Goal: Task Accomplishment & Management: Complete application form

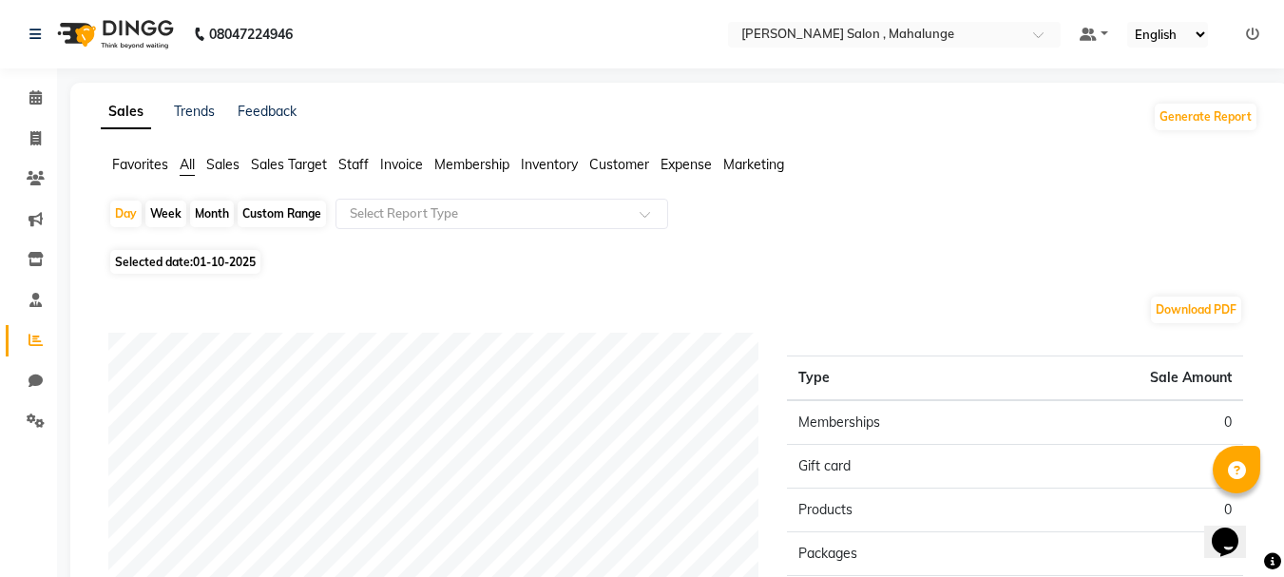
click at [278, 171] on span "Sales Target" at bounding box center [289, 164] width 76 height 17
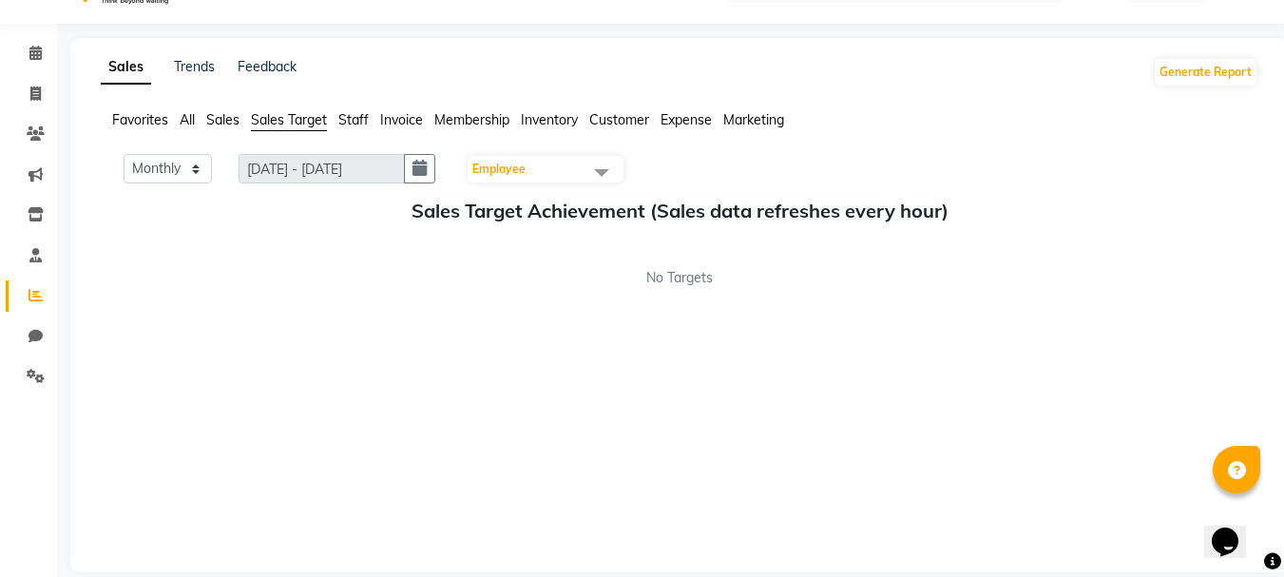
scroll to position [68, 0]
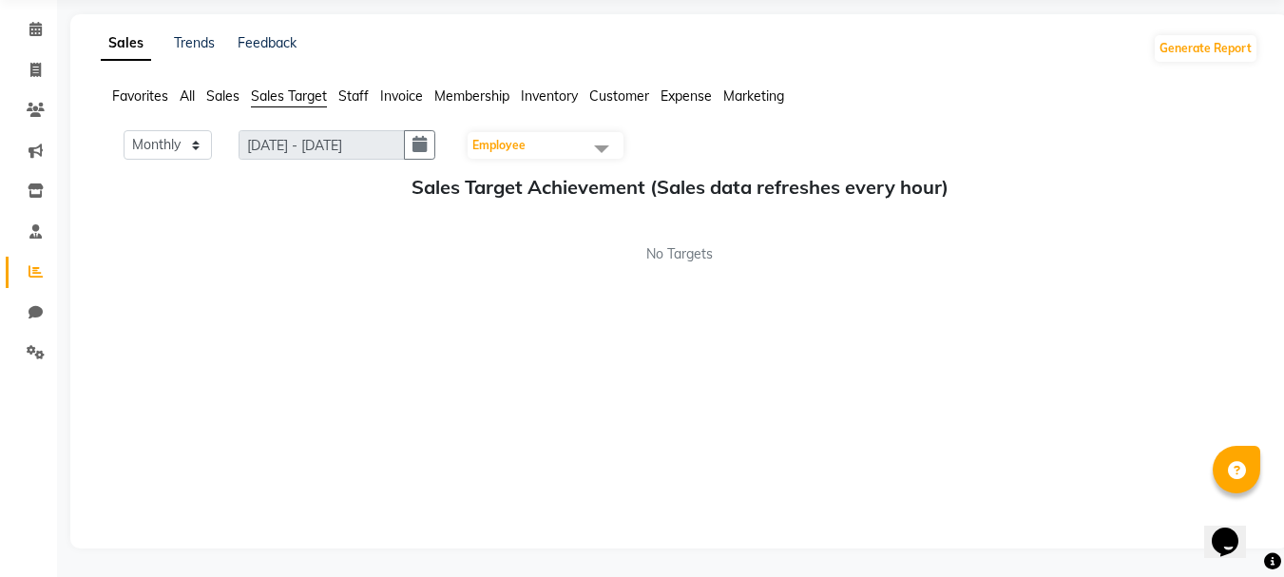
click at [218, 99] on span "Sales" at bounding box center [222, 95] width 33 height 17
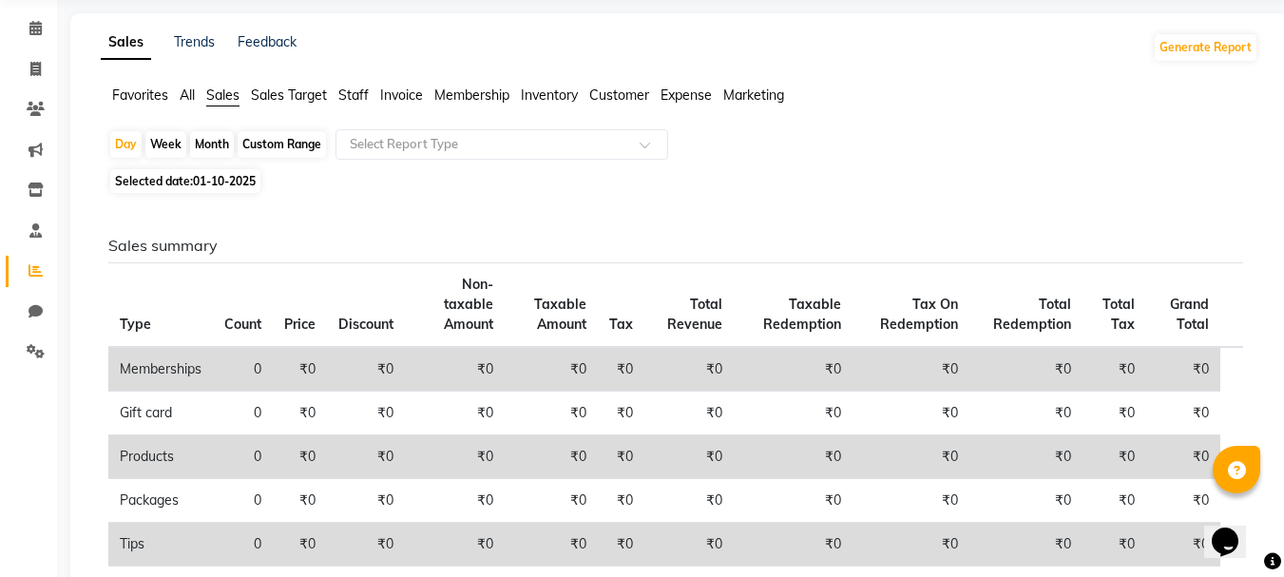
scroll to position [0, 0]
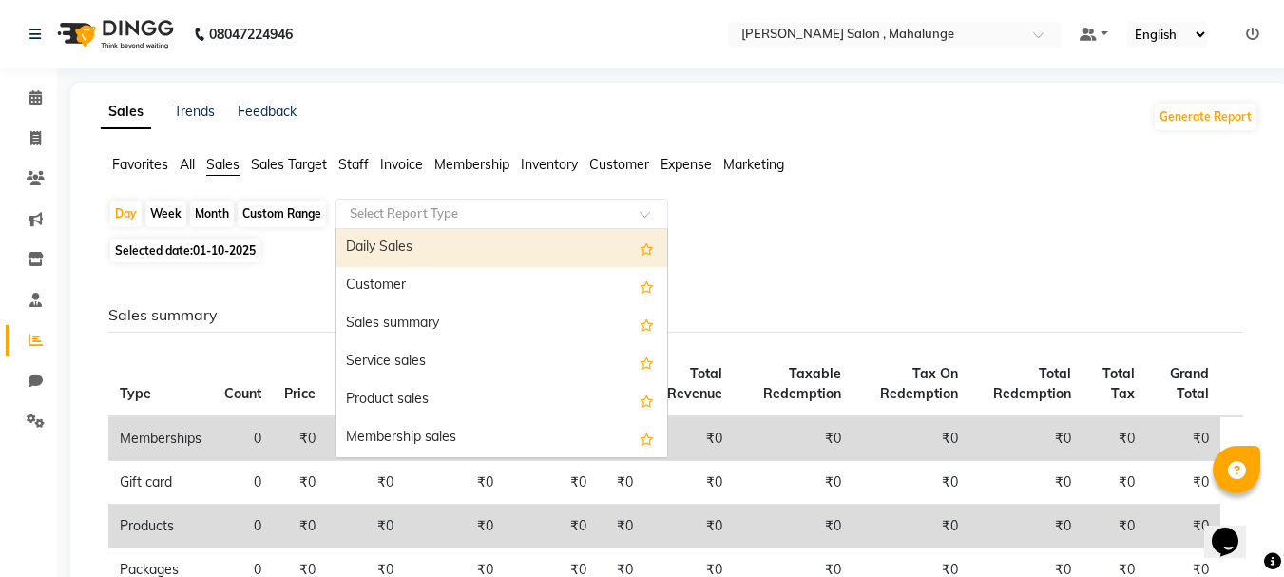
click at [421, 219] on input "text" at bounding box center [483, 213] width 274 height 19
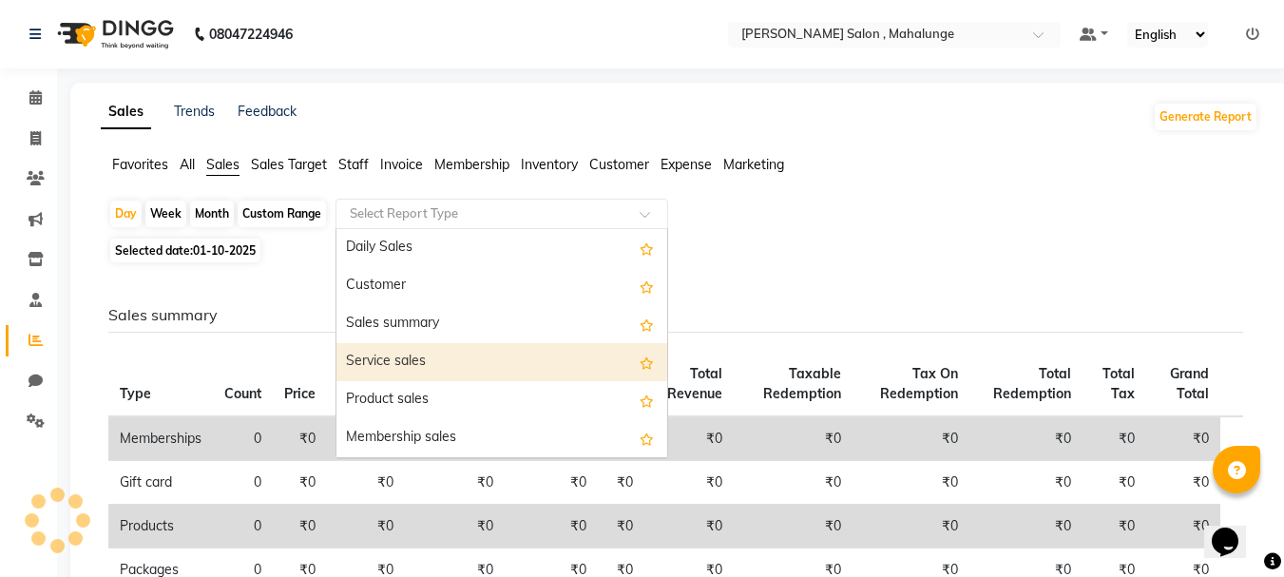
click at [398, 357] on div "Service sales" at bounding box center [501, 362] width 331 height 38
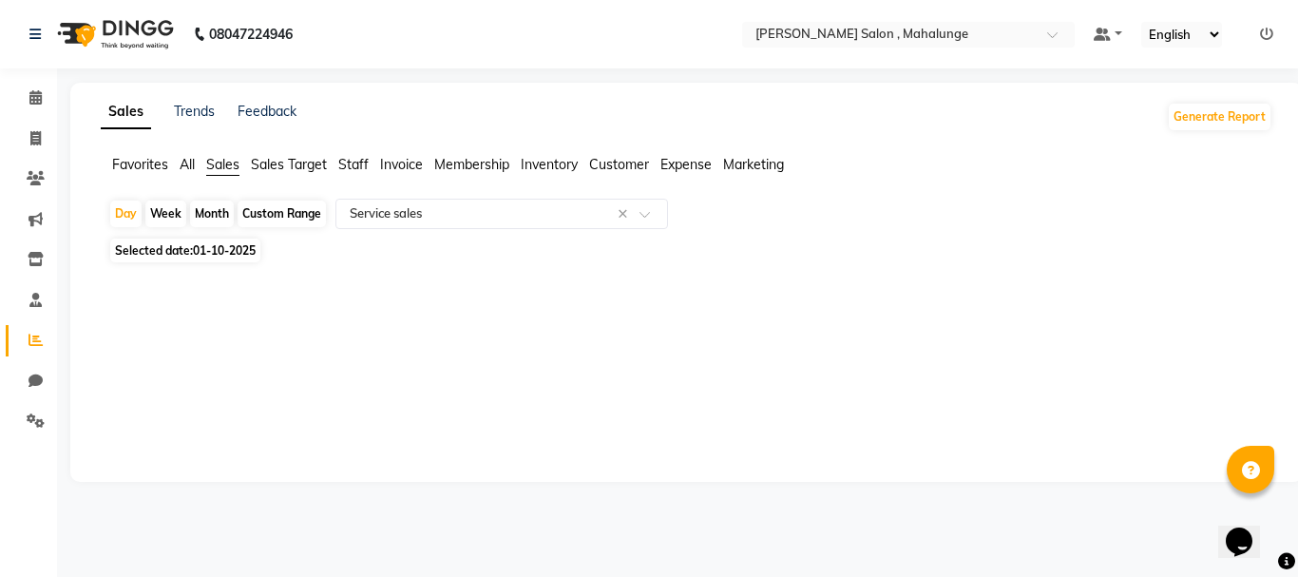
click at [219, 219] on div "Month" at bounding box center [212, 213] width 44 height 27
select select "10"
select select "2025"
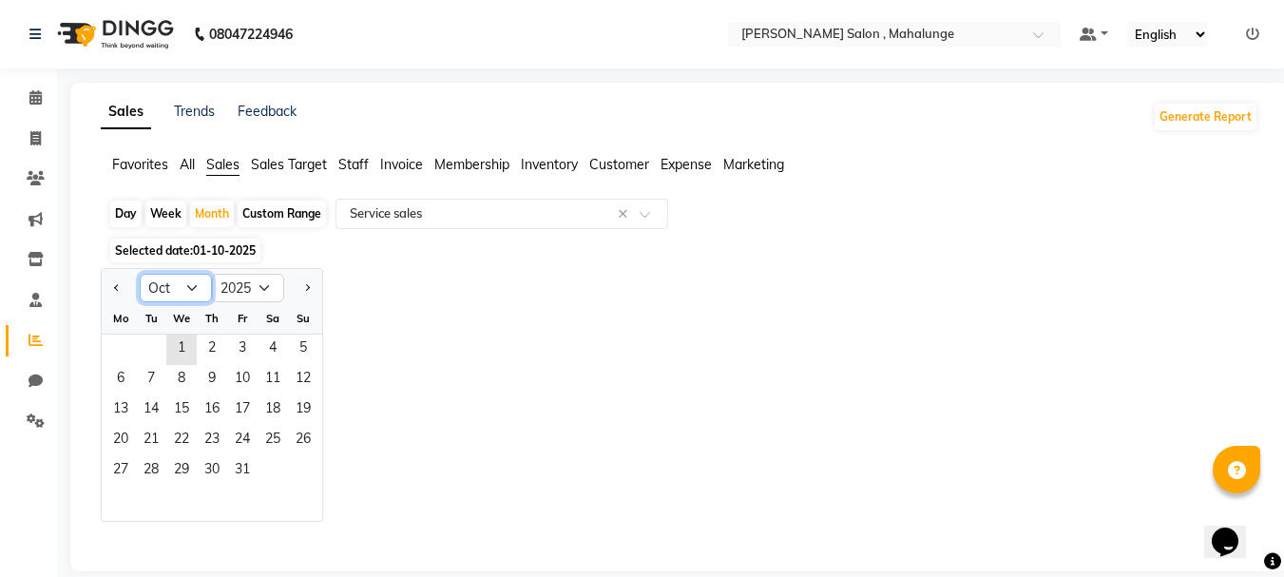
click at [151, 282] on select "Jan Feb Mar Apr May Jun [DATE] Aug Sep Oct Nov Dec" at bounding box center [176, 288] width 72 height 29
select select "9"
click at [140, 274] on select "Jan Feb Mar Apr May Jun [DATE] Aug Sep Oct Nov Dec" at bounding box center [176, 288] width 72 height 29
click at [96, 347] on app-reports "Favorites All Sales Sales Target Staff Invoice Membership Inventory Customer Ex…" at bounding box center [679, 353] width 1180 height 397
drag, startPoint x: 107, startPoint y: 340, endPoint x: 127, endPoint y: 335, distance: 20.5
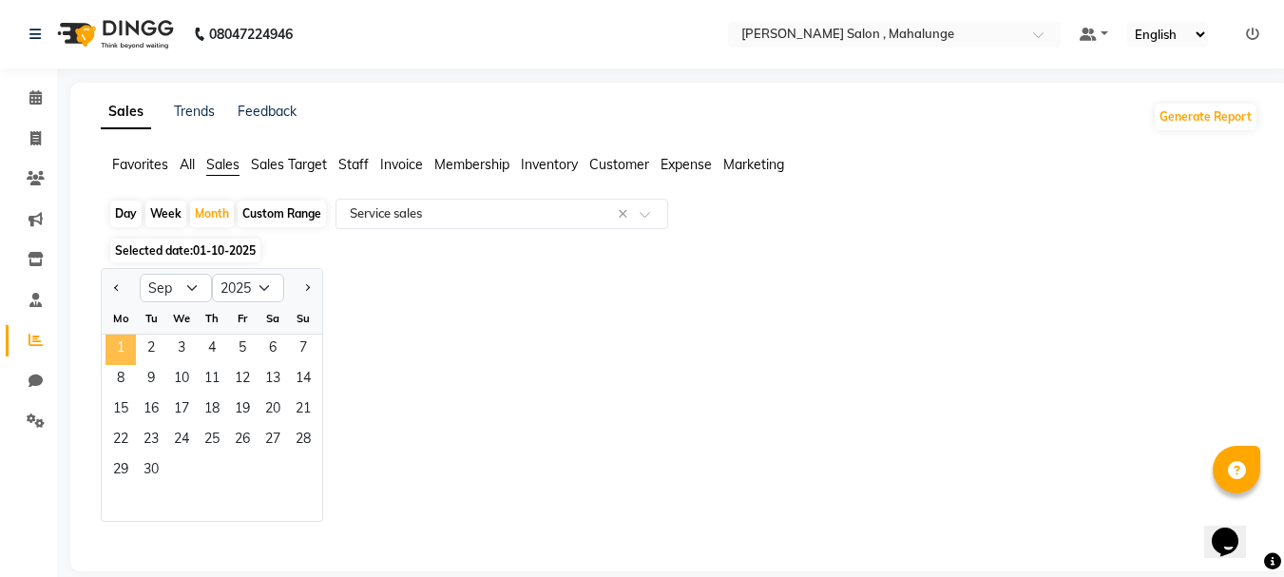
click at [127, 335] on span "1" at bounding box center [120, 349] width 30 height 30
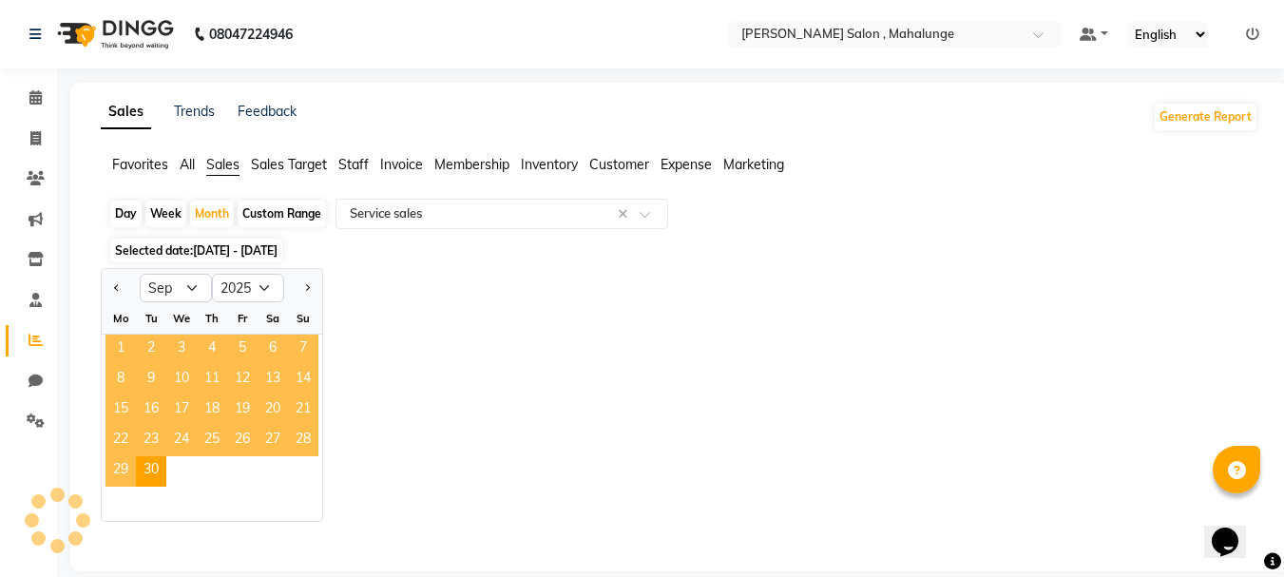
select select "full_report"
select select "pdf"
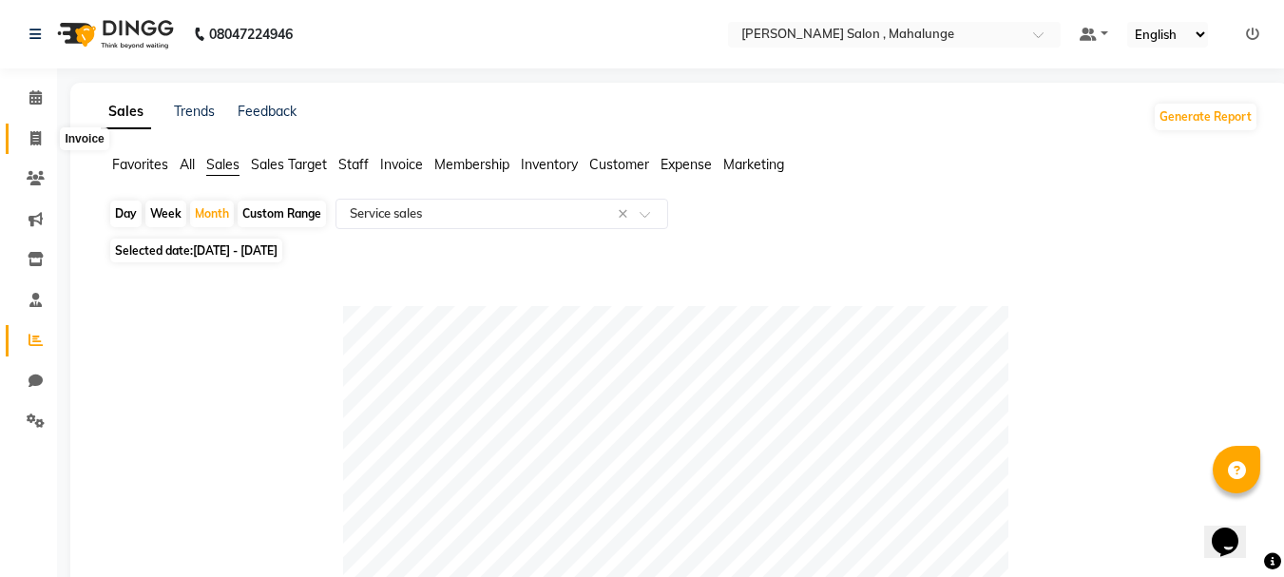
click at [48, 140] on span at bounding box center [35, 139] width 33 height 22
select select "7250"
select select "service"
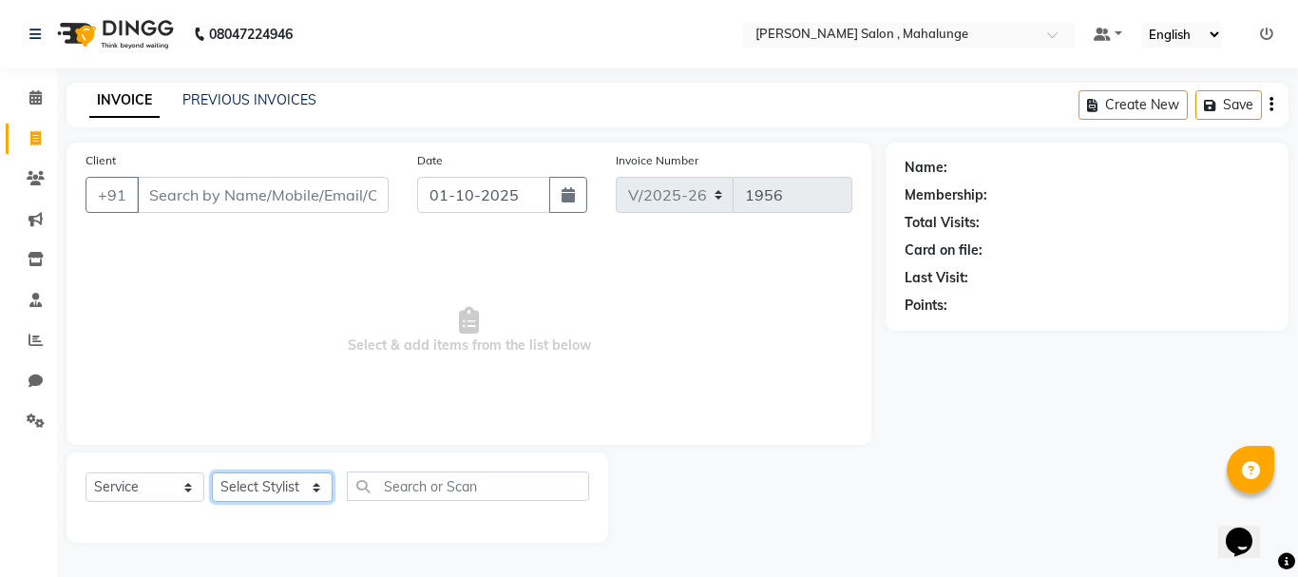
click at [278, 490] on select "Select Stylist admin godrej [PERSON_NAME] [PERSON_NAME] [PERSON_NAME] [PERSON_N…" at bounding box center [272, 486] width 121 height 29
select select "66814"
click at [212, 472] on select "Select Stylist admin godrej [PERSON_NAME] [PERSON_NAME] [PERSON_NAME] [PERSON_N…" at bounding box center [272, 486] width 121 height 29
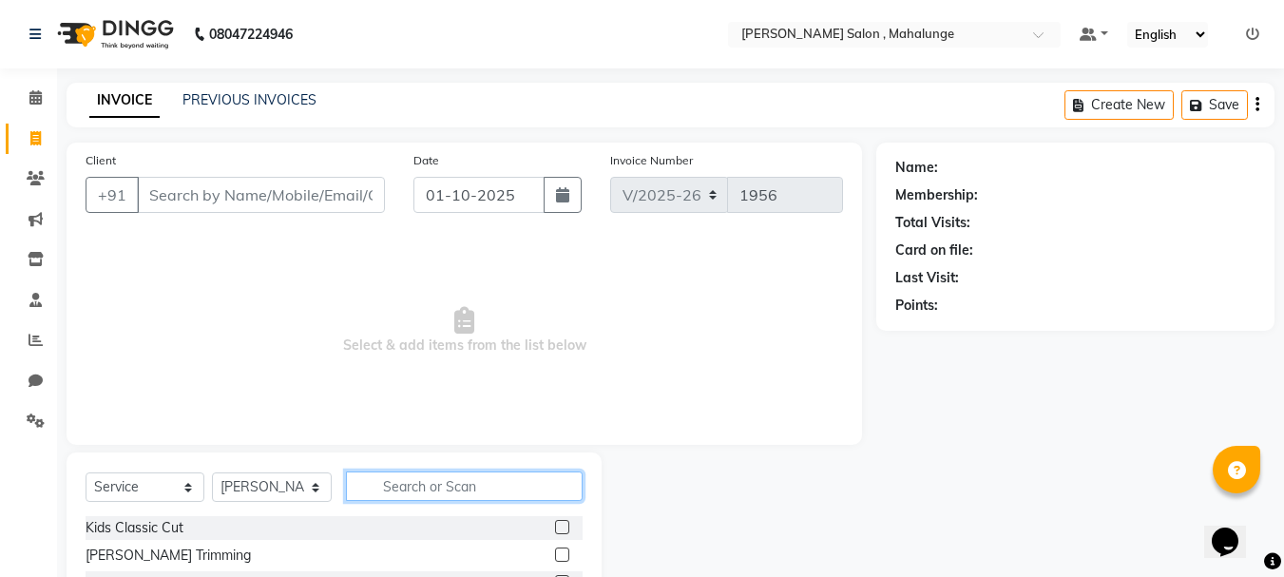
click at [415, 485] on input "text" at bounding box center [464, 485] width 237 height 29
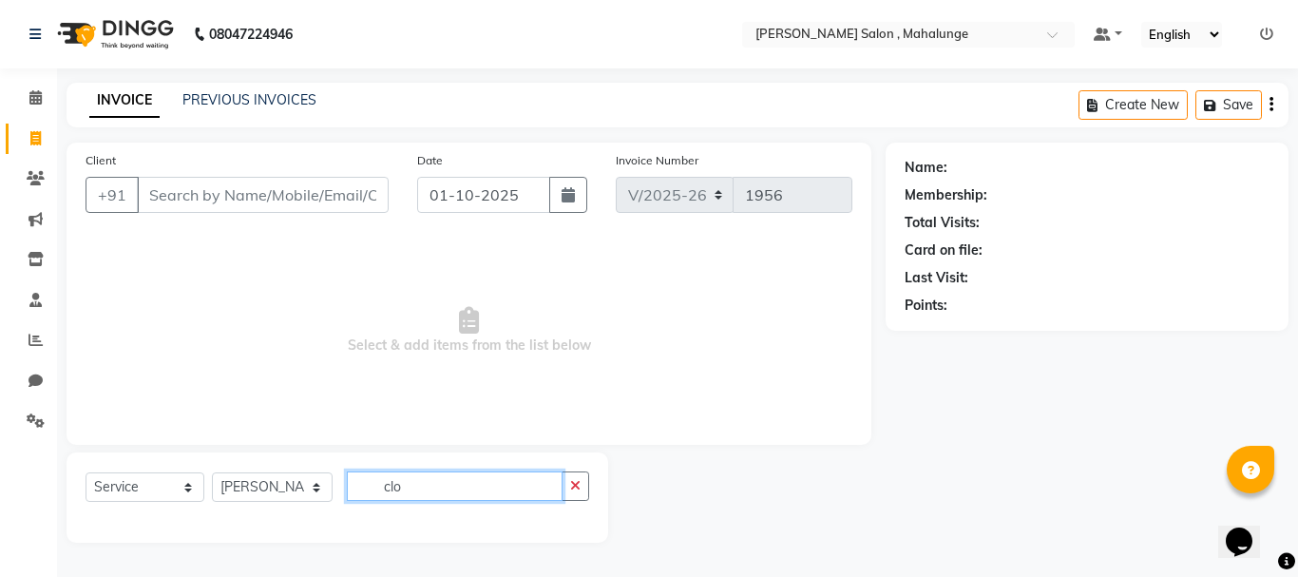
click at [438, 482] on input "clo" at bounding box center [455, 485] width 216 height 29
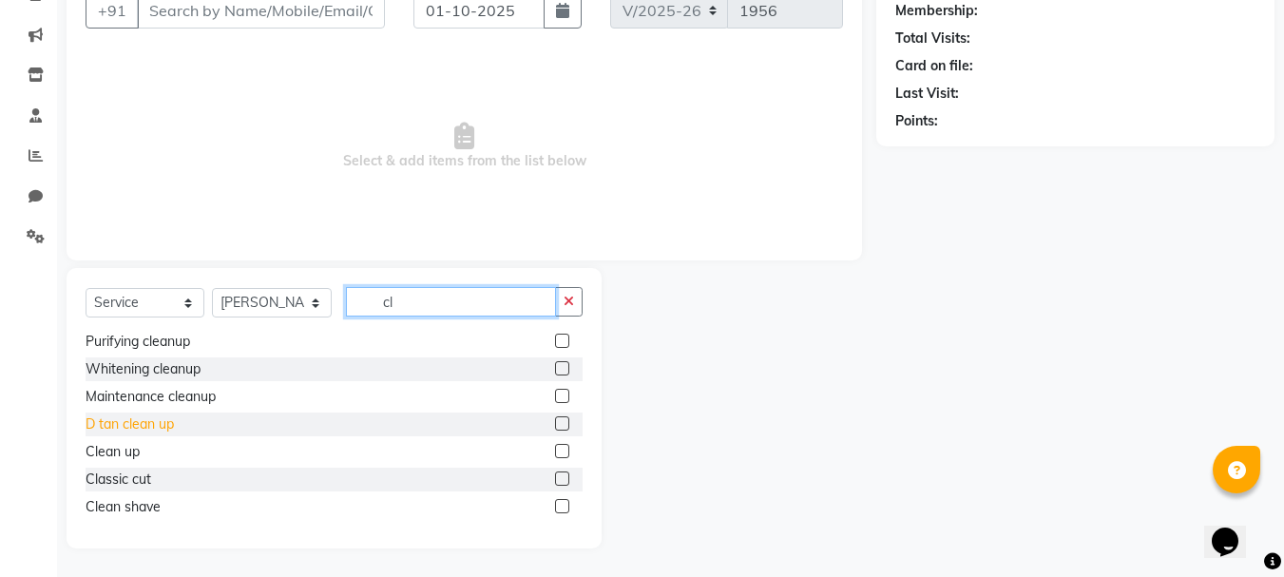
scroll to position [86, 0]
type input "cl"
click at [154, 472] on div "Classic cut" at bounding box center [334, 479] width 497 height 24
click at [555, 480] on label at bounding box center [562, 477] width 14 height 14
click at [555, 480] on input "checkbox" at bounding box center [561, 478] width 12 height 12
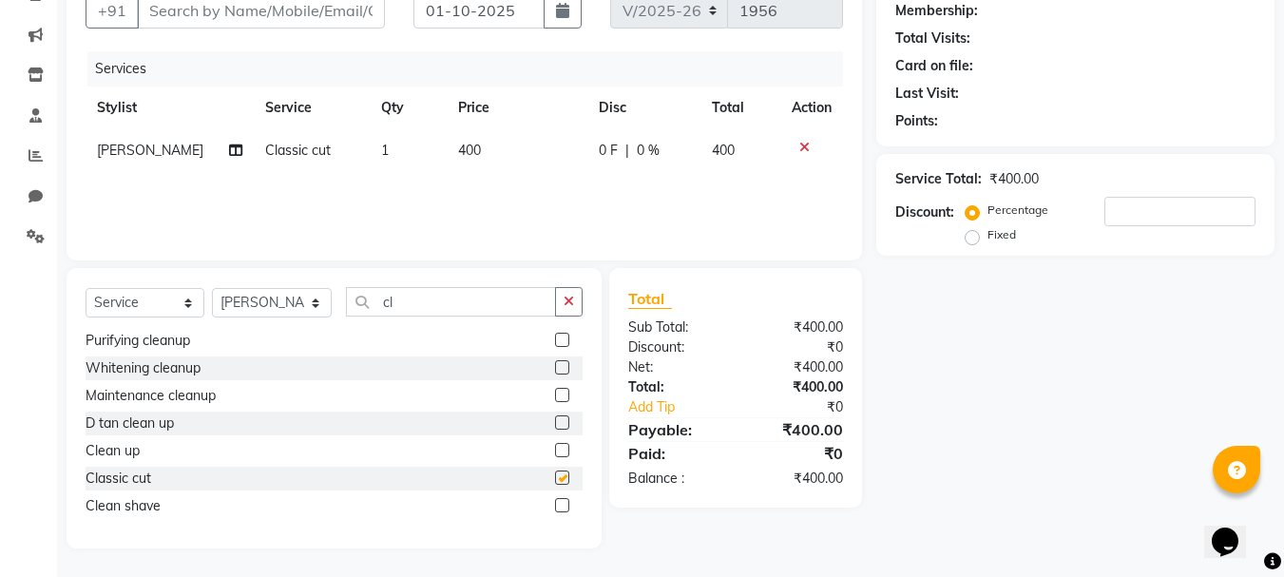
checkbox input "false"
click at [515, 309] on input "cl" at bounding box center [451, 301] width 210 height 29
type input "c"
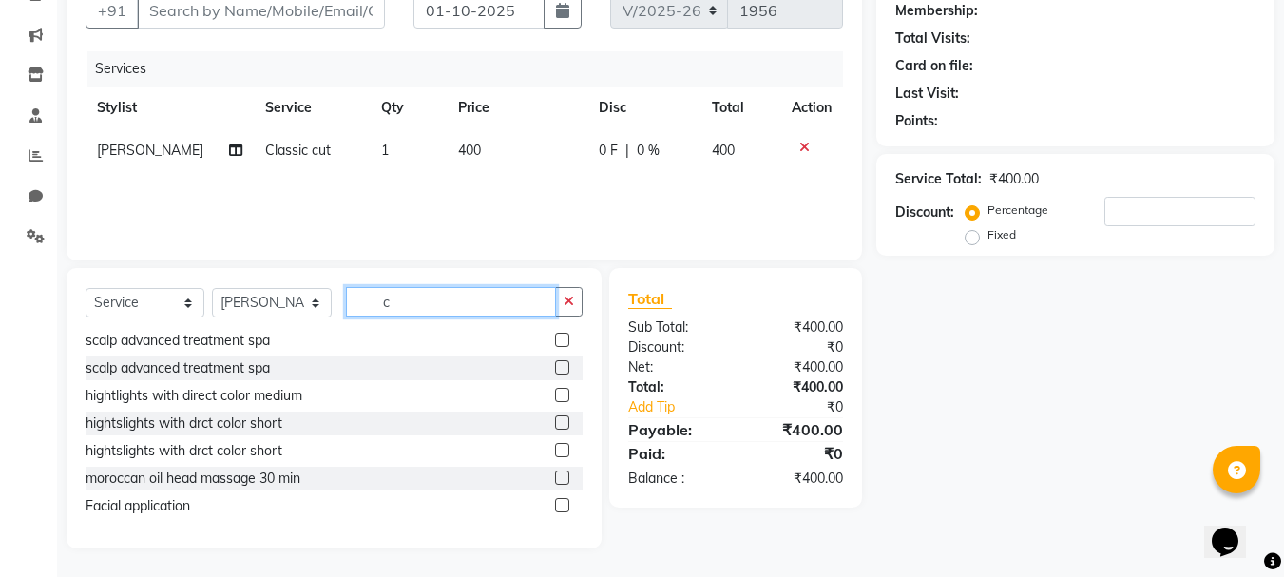
type input "cl"
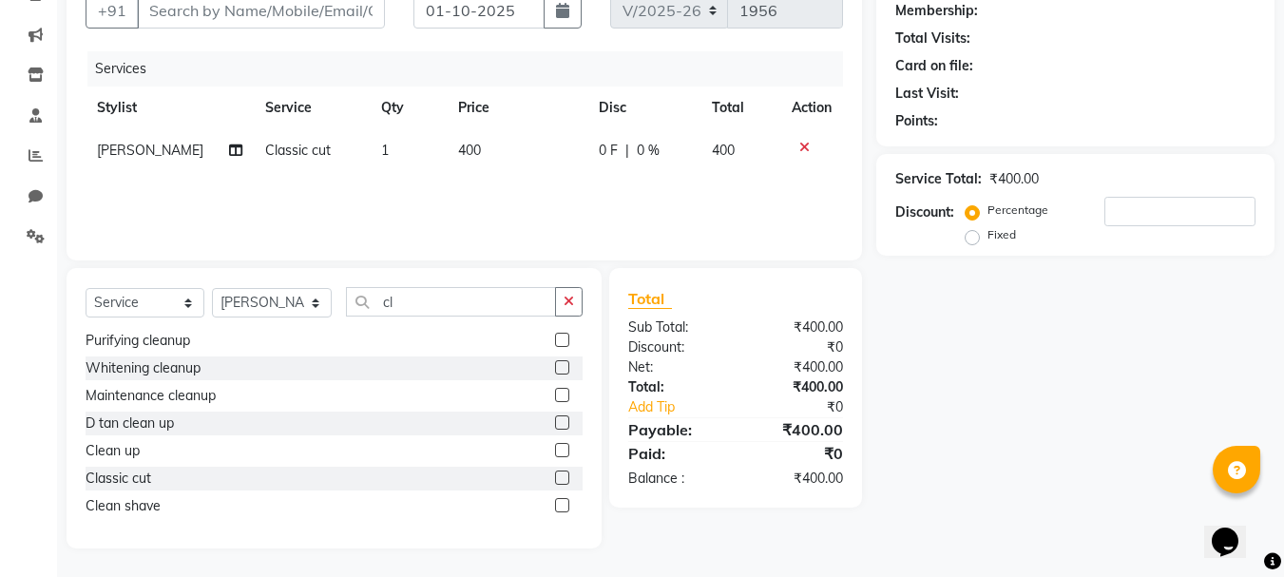
click at [555, 503] on label at bounding box center [562, 505] width 14 height 14
click at [555, 503] on input "checkbox" at bounding box center [561, 506] width 12 height 12
checkbox input "false"
click at [310, 22] on input "Client" at bounding box center [261, 10] width 248 height 36
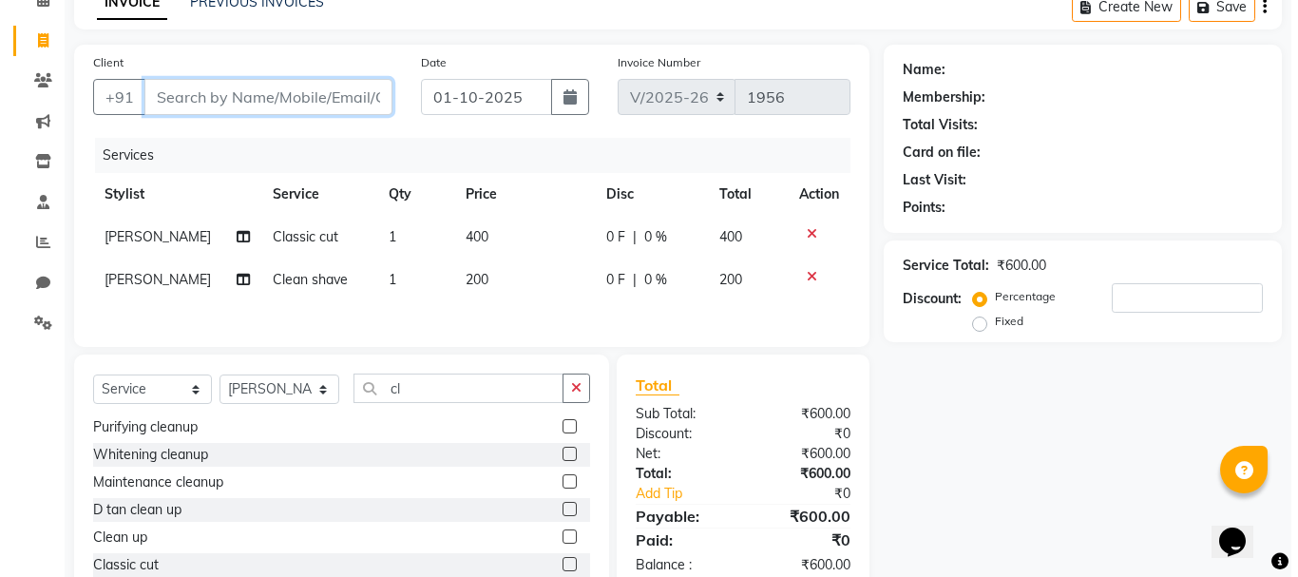
scroll to position [0, 0]
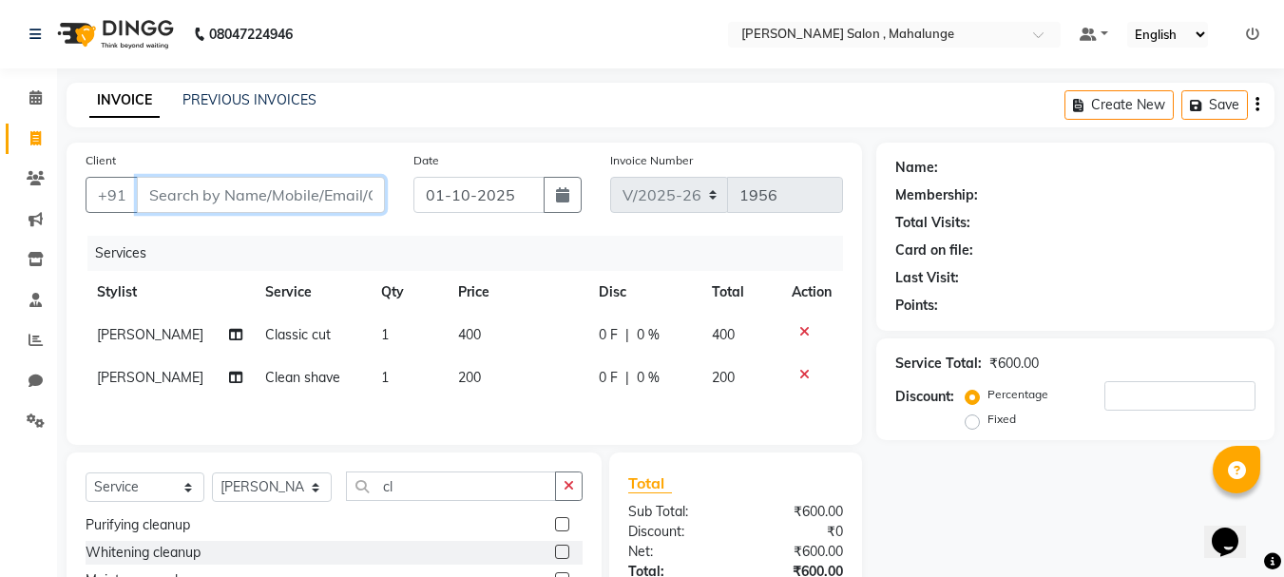
type input "7"
type input "0"
type input "6207570490"
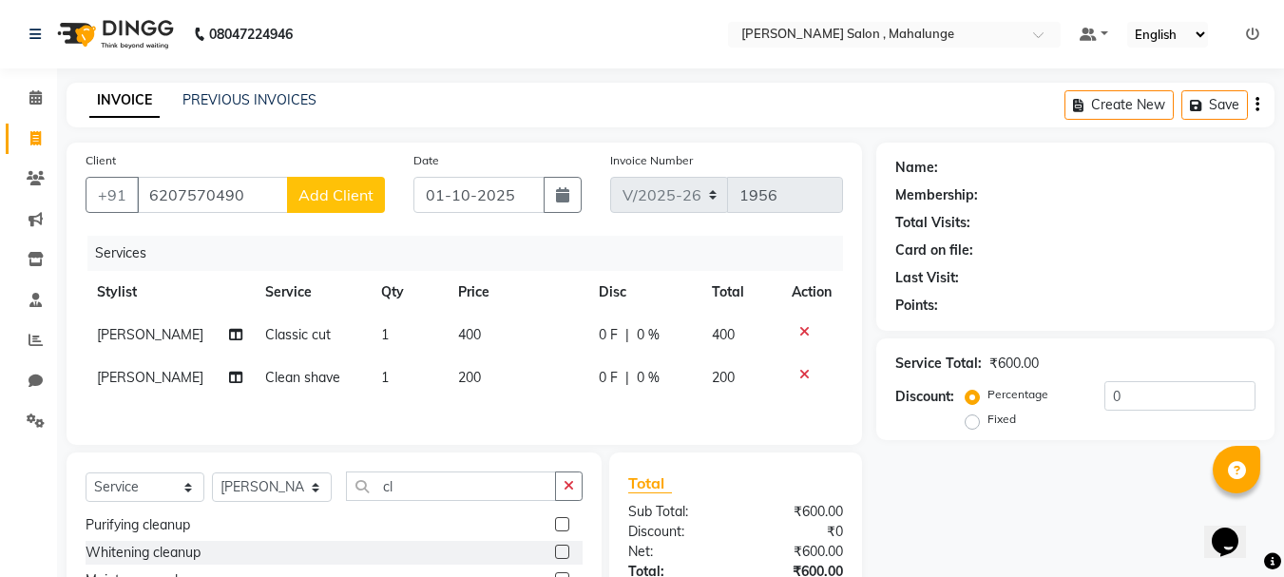
click at [335, 194] on span "Add Client" at bounding box center [335, 194] width 75 height 19
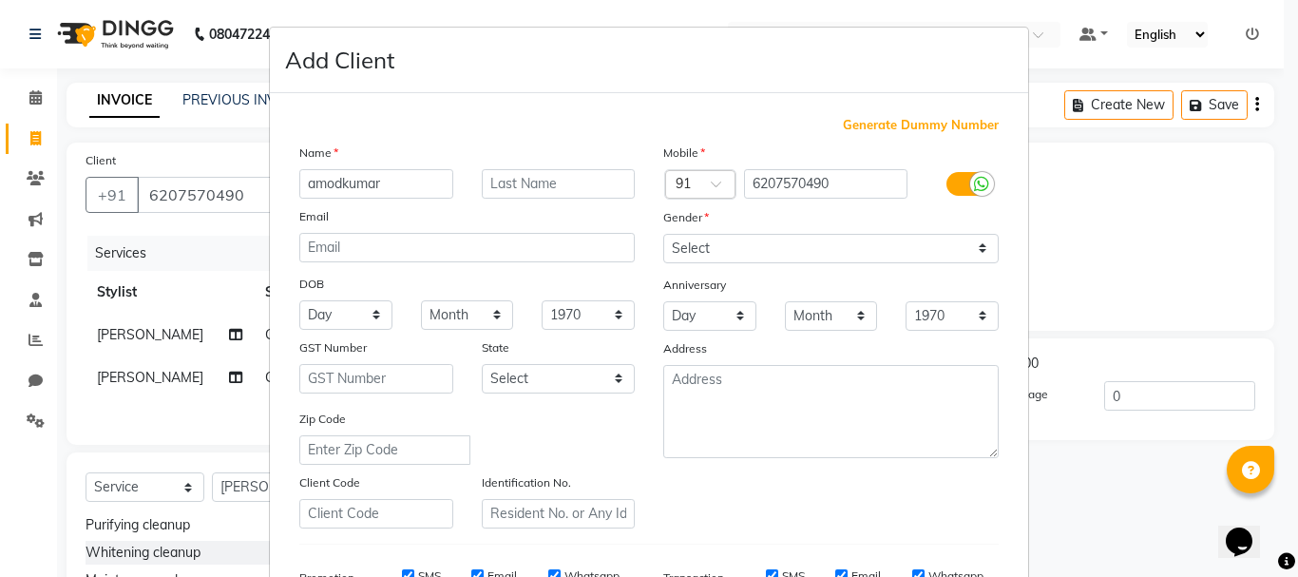
click at [327, 185] on input "amodkumar" at bounding box center [376, 183] width 154 height 29
type input "amudkumar"
click at [751, 252] on select "Select [DEMOGRAPHIC_DATA] [DEMOGRAPHIC_DATA] Other Prefer Not To Say" at bounding box center [830, 248] width 335 height 29
select select "[DEMOGRAPHIC_DATA]"
click at [663, 234] on select "Select [DEMOGRAPHIC_DATA] [DEMOGRAPHIC_DATA] Other Prefer Not To Say" at bounding box center [830, 248] width 335 height 29
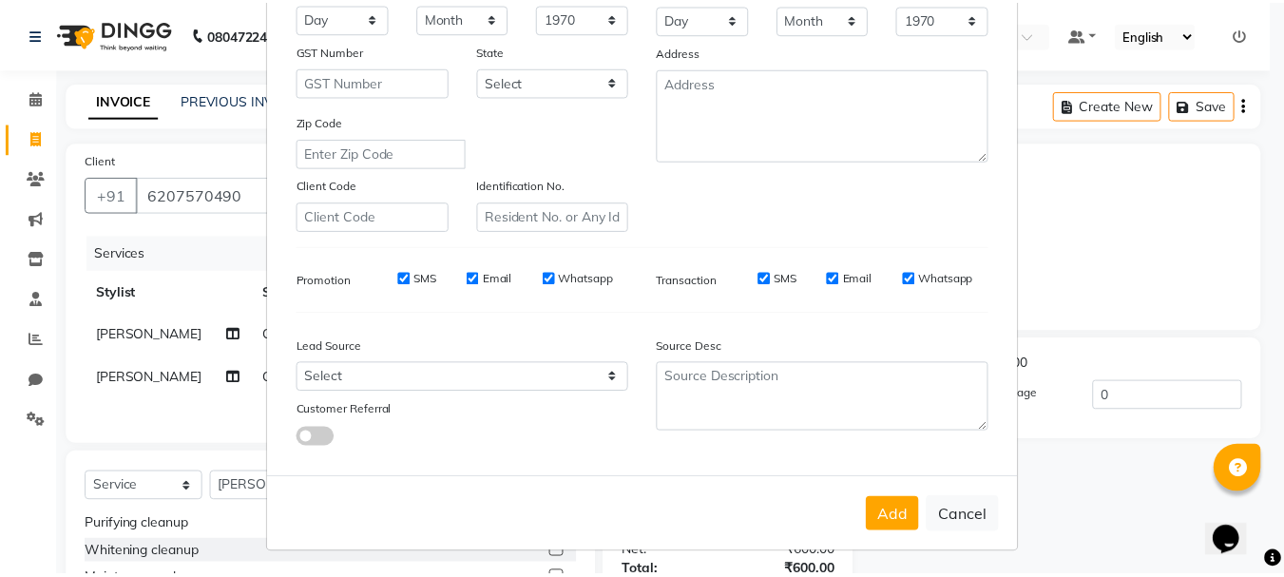
scroll to position [300, 0]
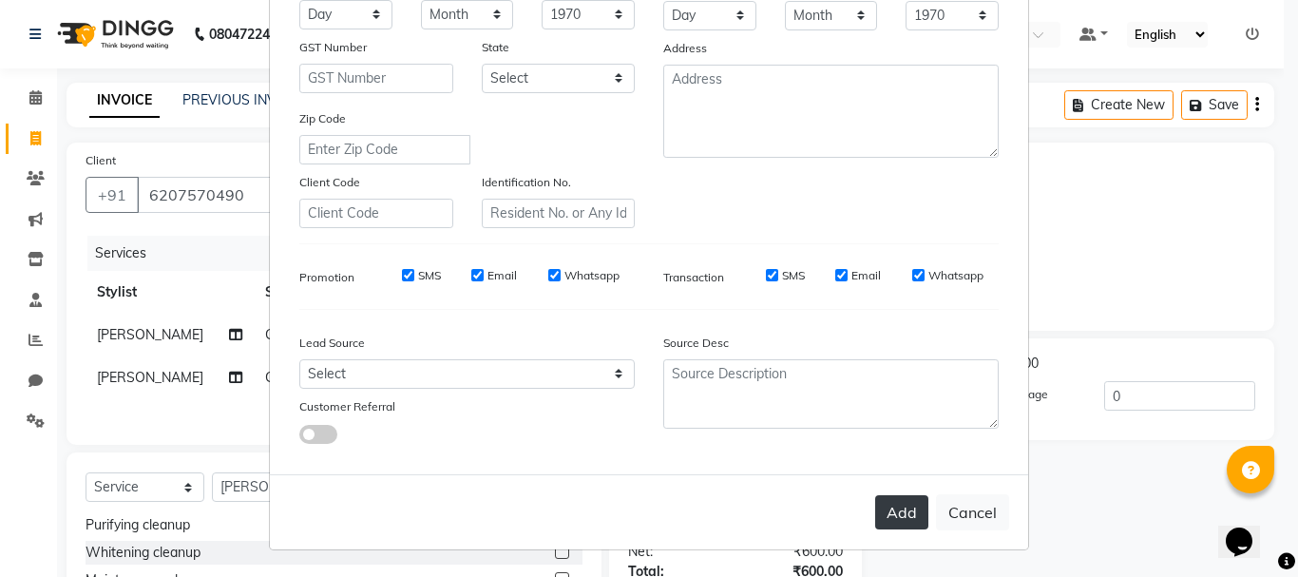
click at [903, 510] on button "Add" at bounding box center [901, 512] width 53 height 34
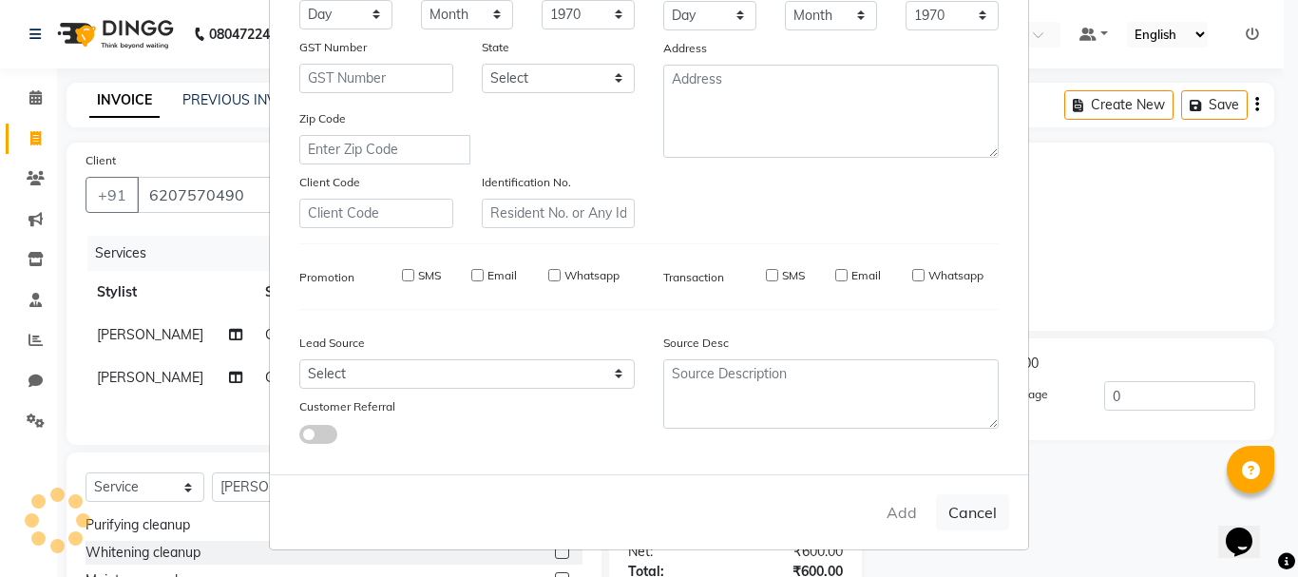
select select
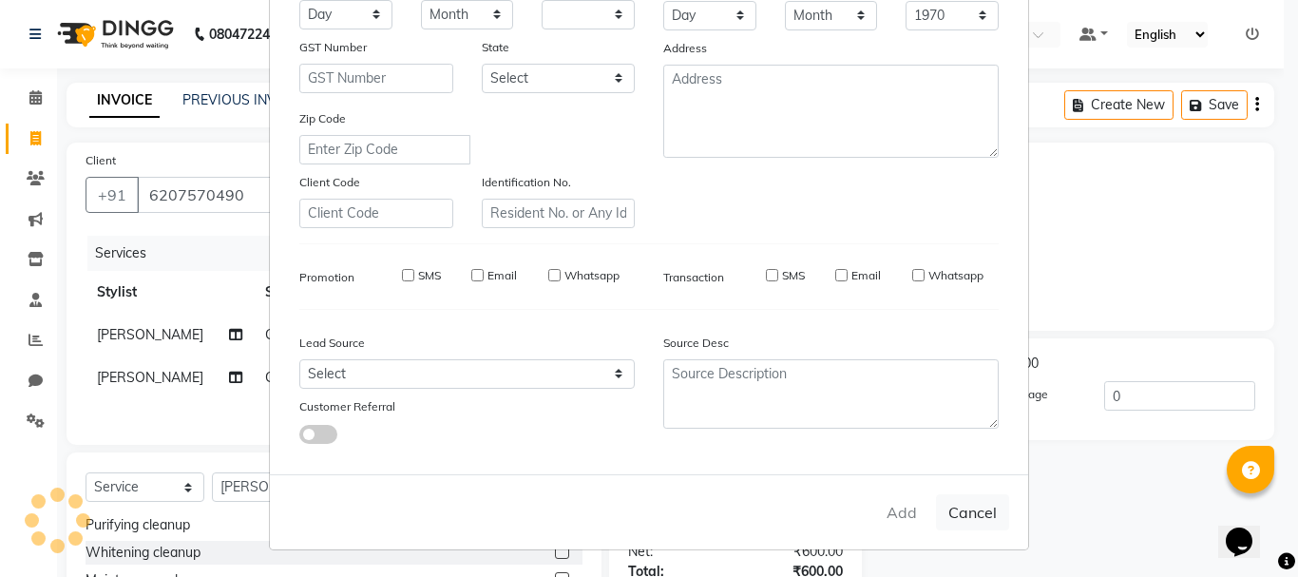
select select
checkbox input "false"
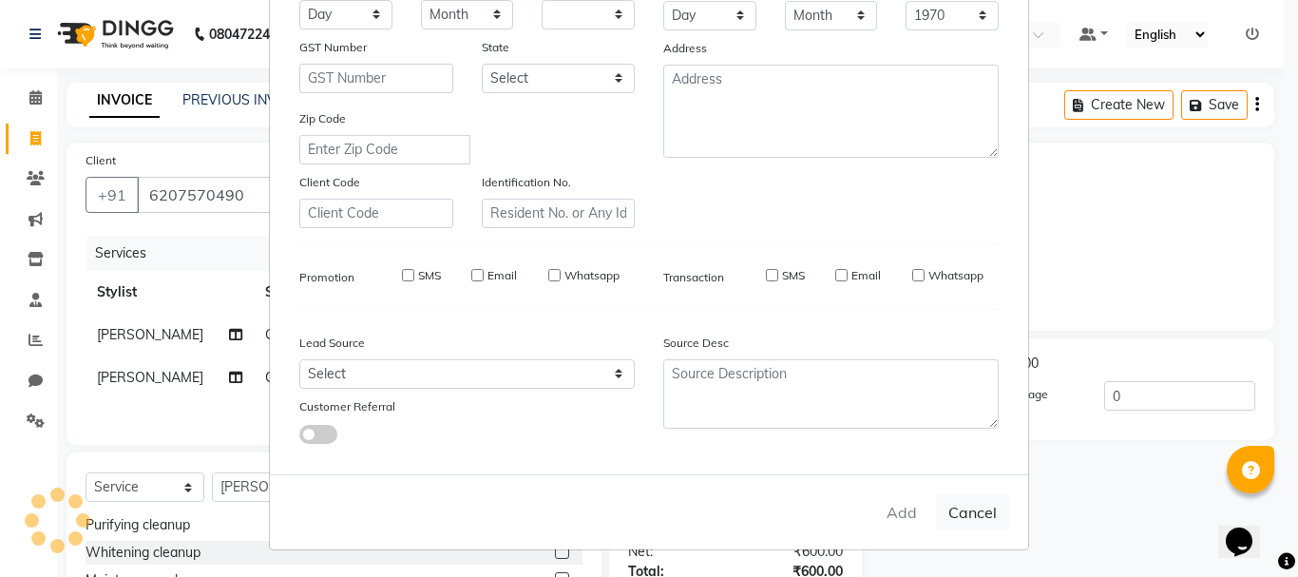
checkbox input "false"
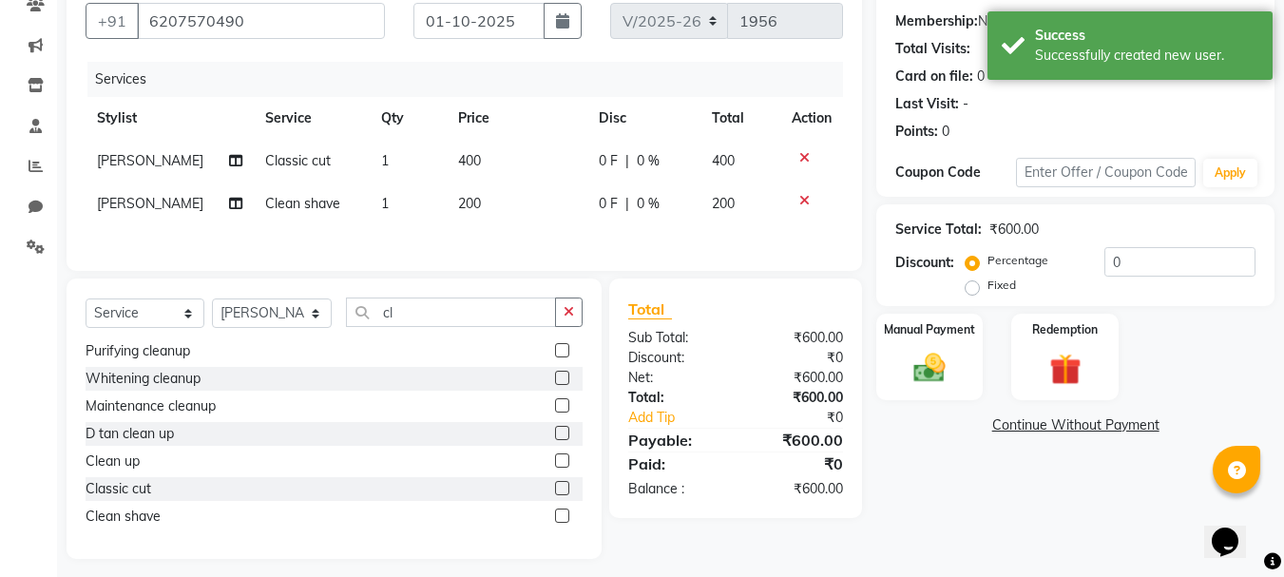
scroll to position [187, 0]
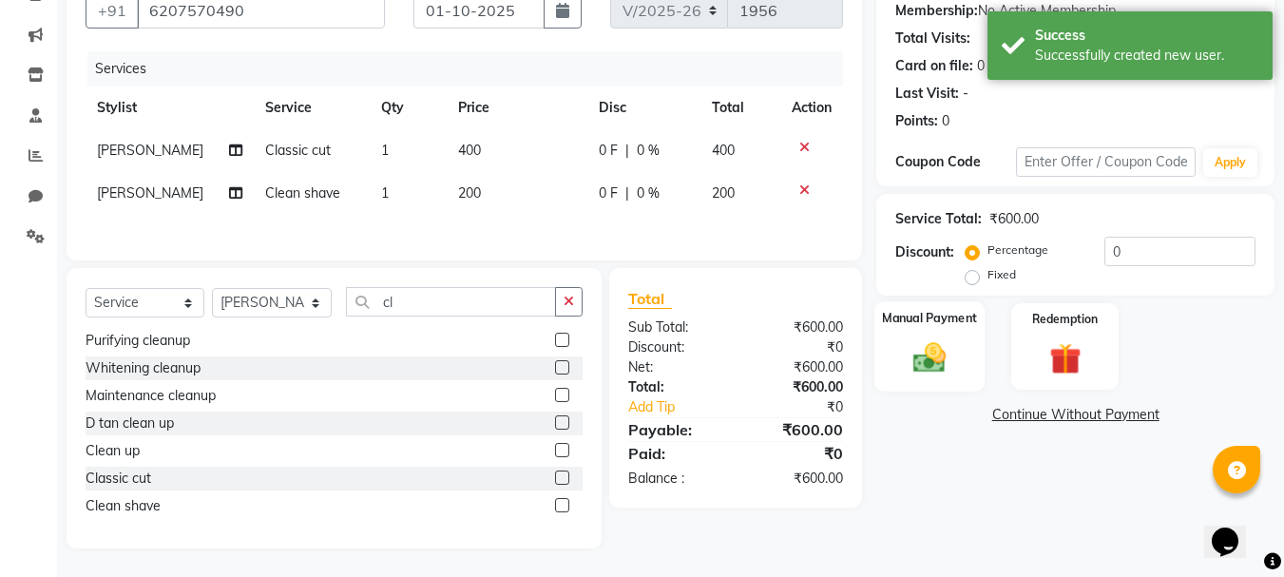
click at [936, 353] on img at bounding box center [929, 357] width 53 height 38
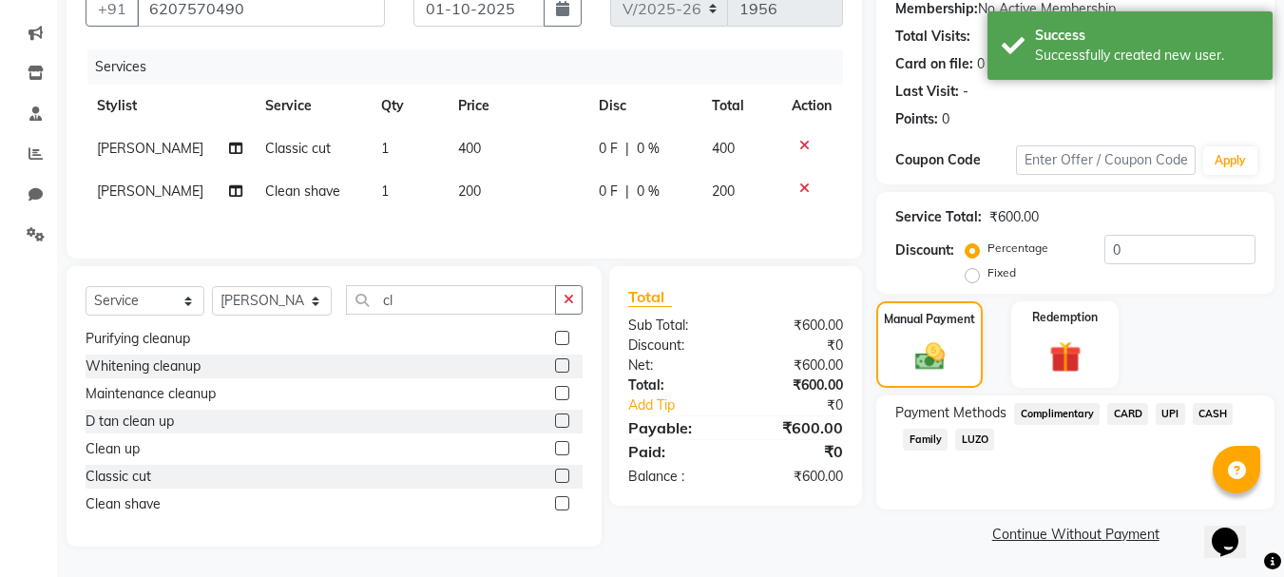
click at [1174, 406] on span "UPI" at bounding box center [1169, 414] width 29 height 22
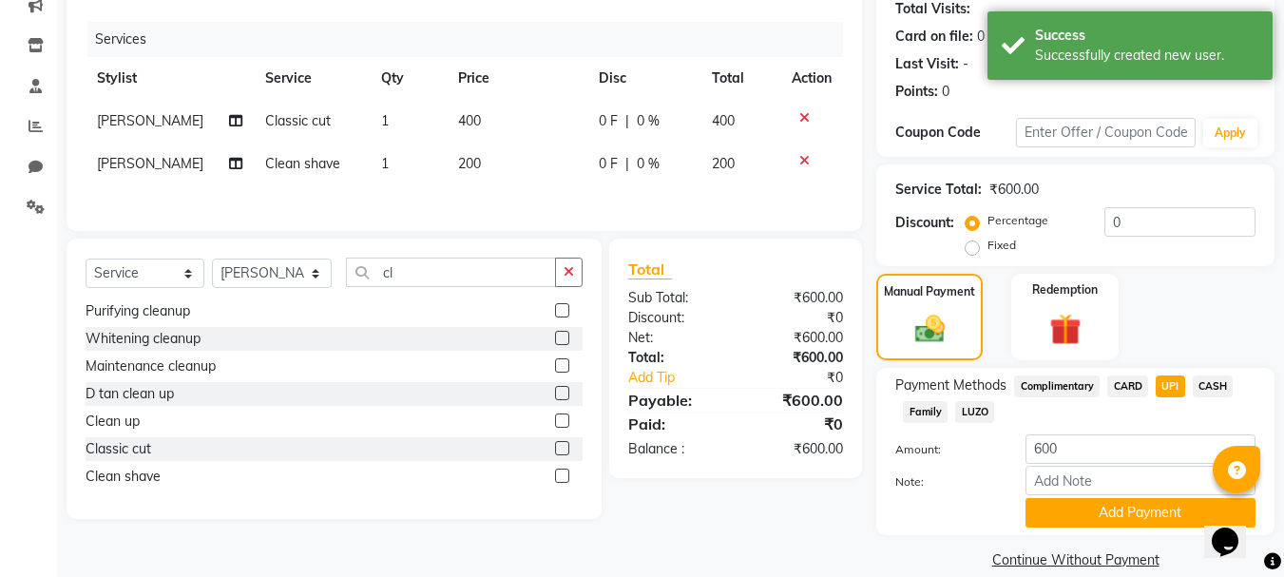
scroll to position [239, 0]
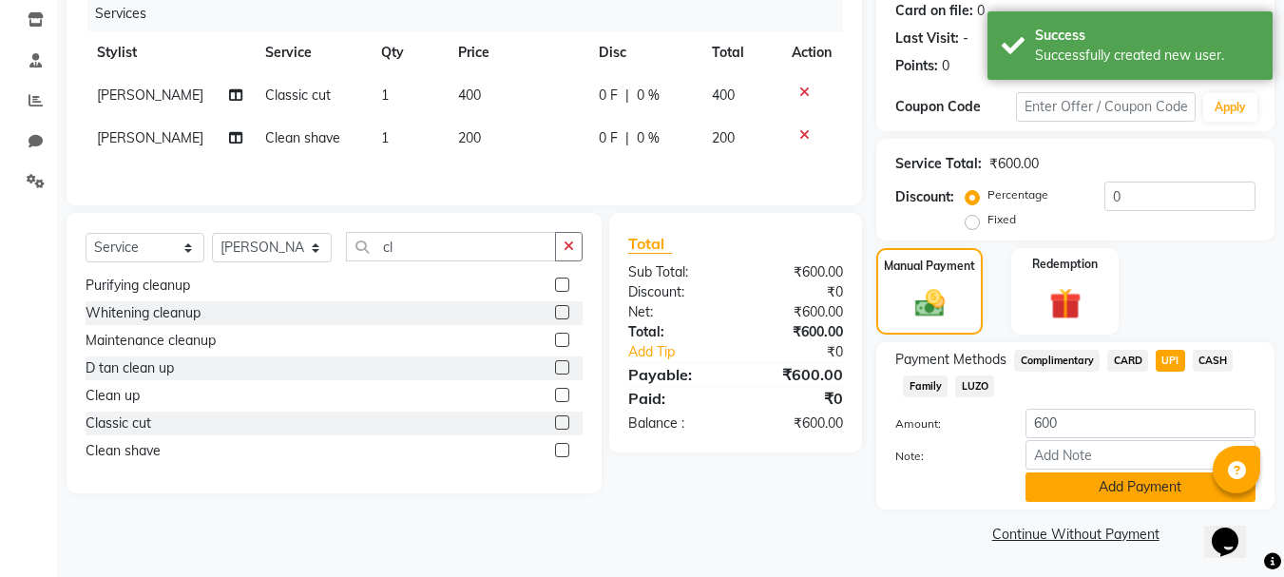
click at [1151, 491] on button "Add Payment" at bounding box center [1140, 486] width 230 height 29
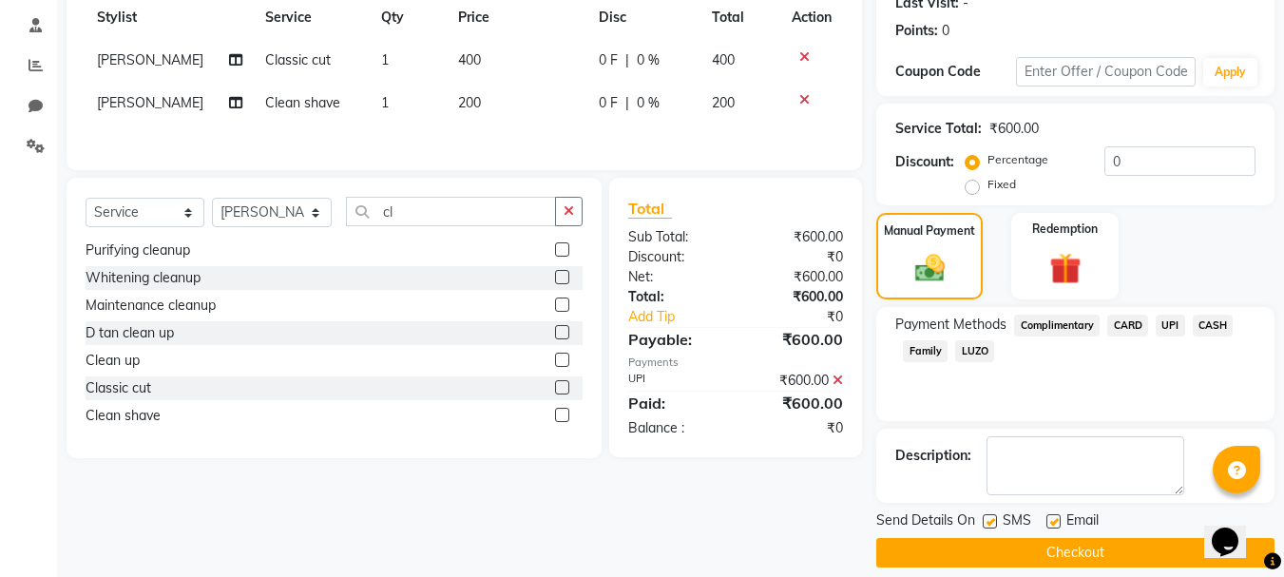
scroll to position [294, 0]
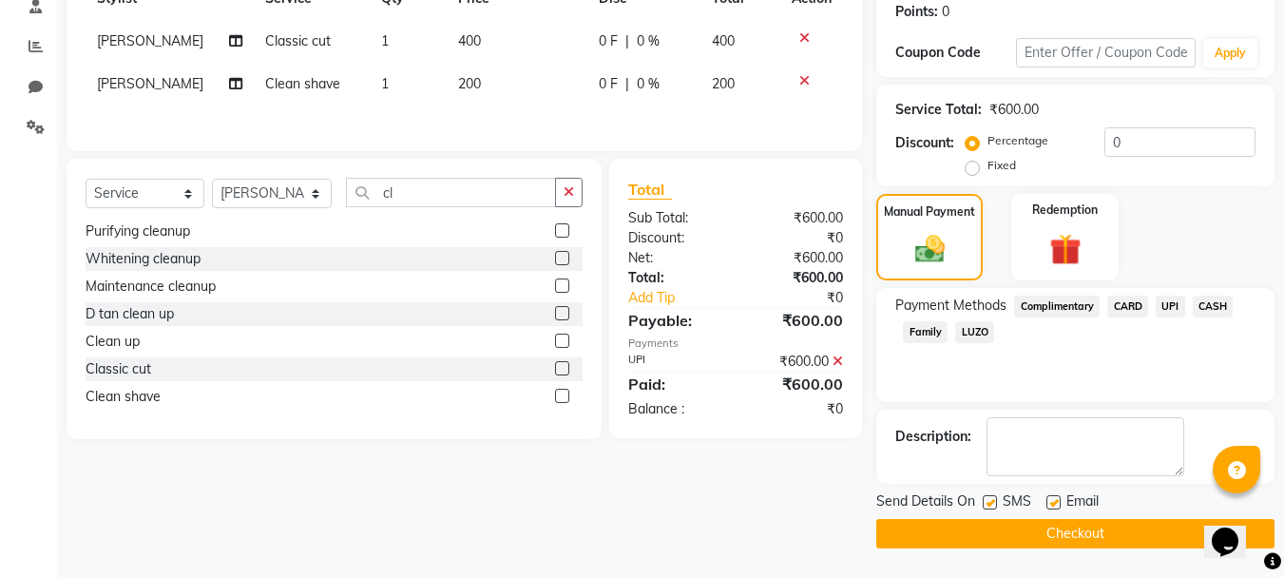
click at [1126, 524] on button "Checkout" at bounding box center [1075, 533] width 398 height 29
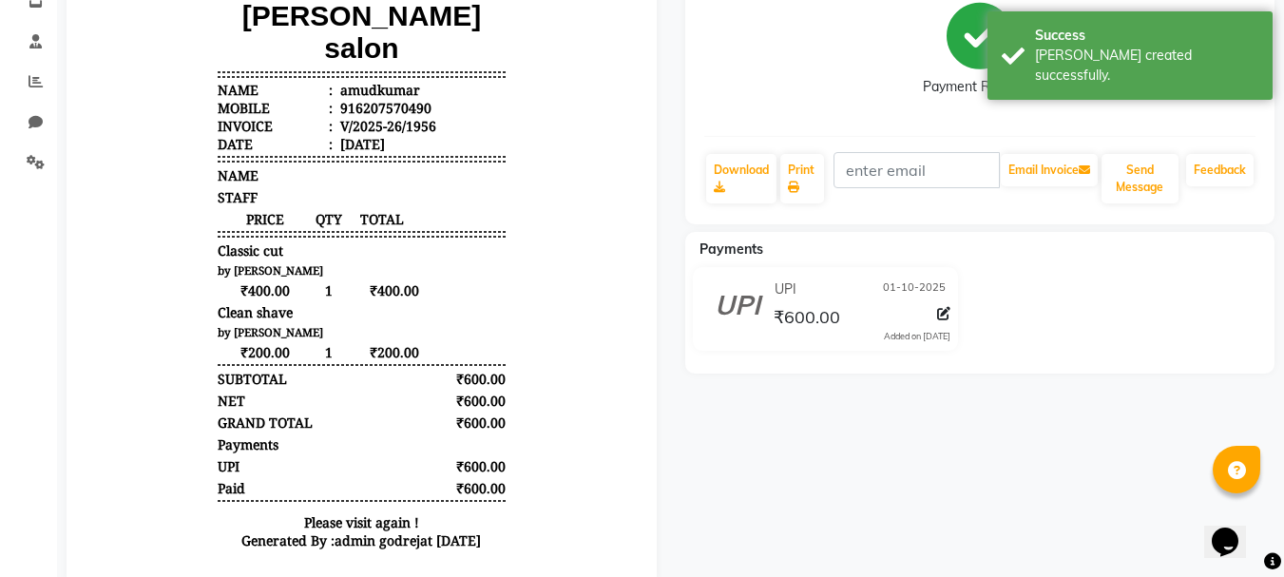
scroll to position [285, 0]
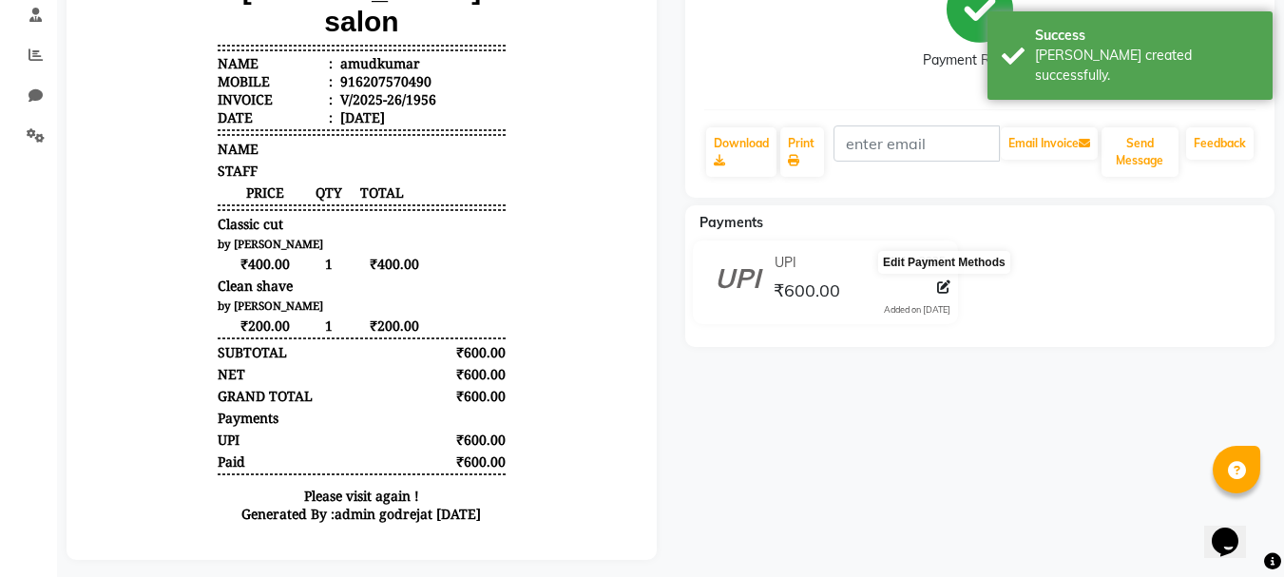
click at [943, 285] on icon at bounding box center [943, 286] width 13 height 13
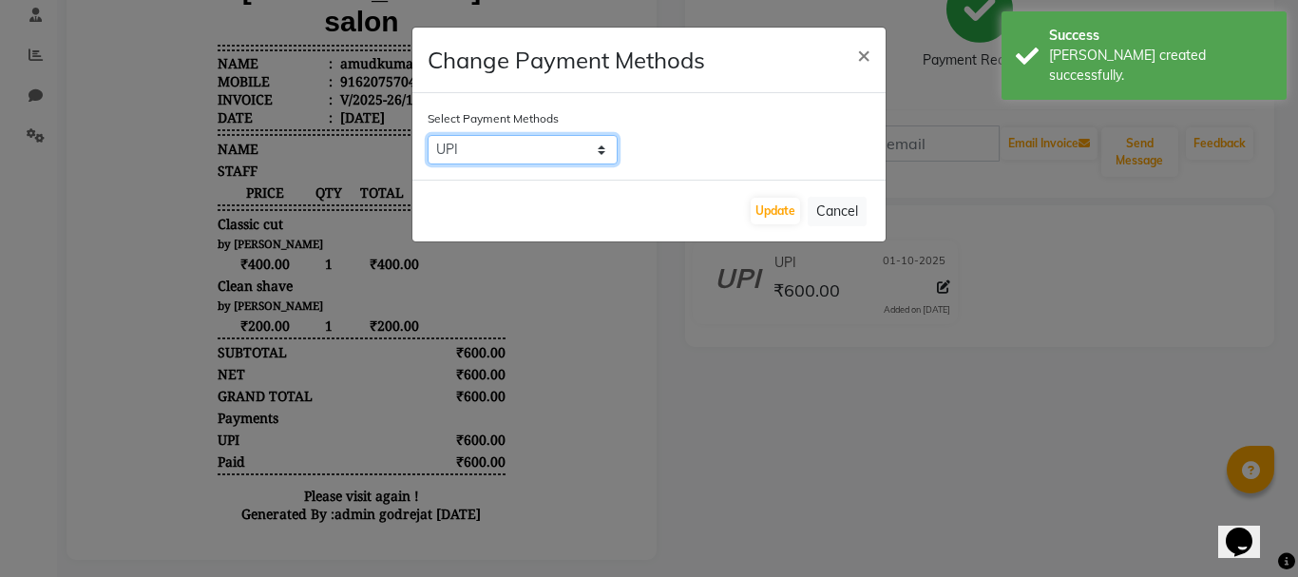
click at [563, 152] on select "Complimentary CARD UPI CASH Family LUZO" at bounding box center [523, 149] width 190 height 29
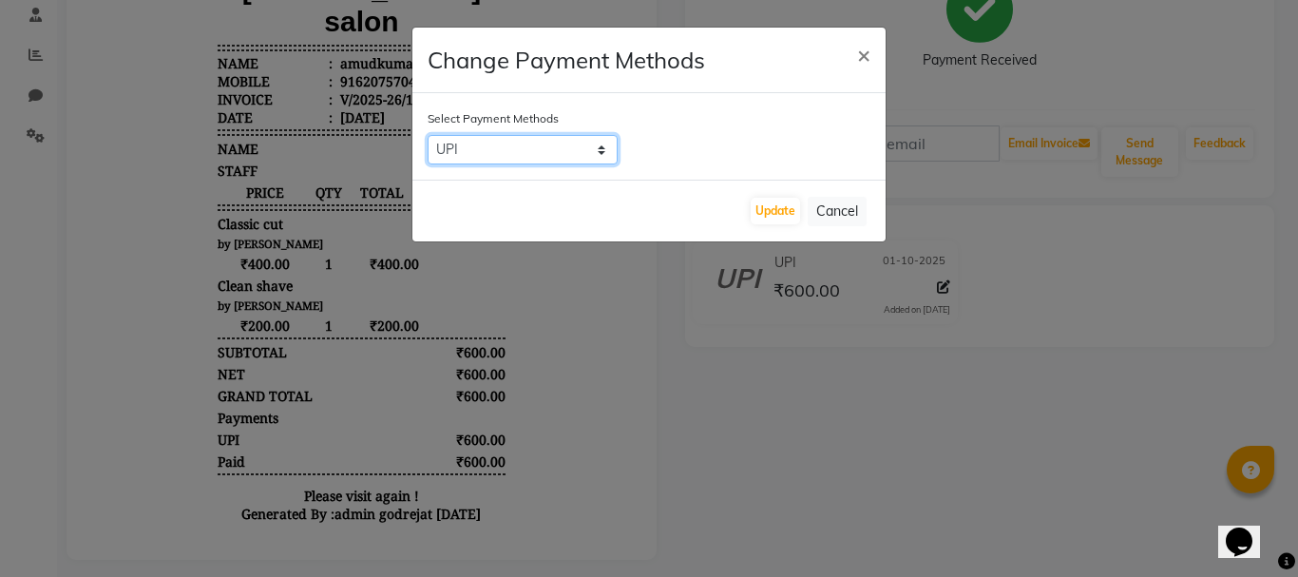
select select "1"
click at [428, 135] on select "Complimentary CARD UPI CASH Family LUZO" at bounding box center [523, 149] width 190 height 29
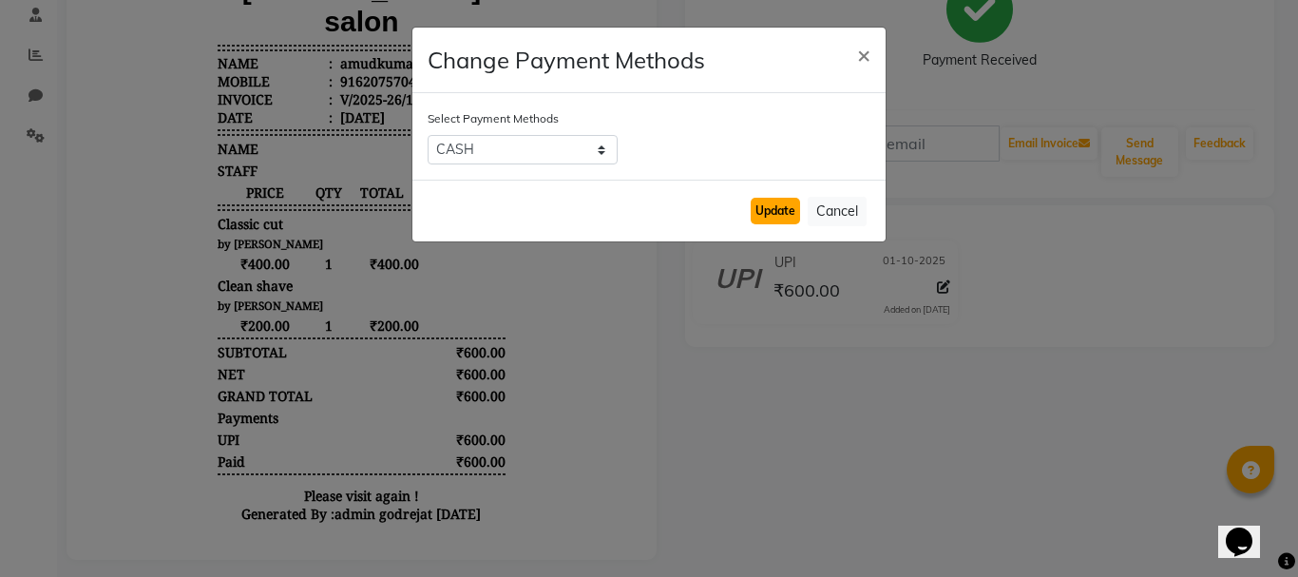
click at [789, 205] on button "Update" at bounding box center [775, 211] width 49 height 27
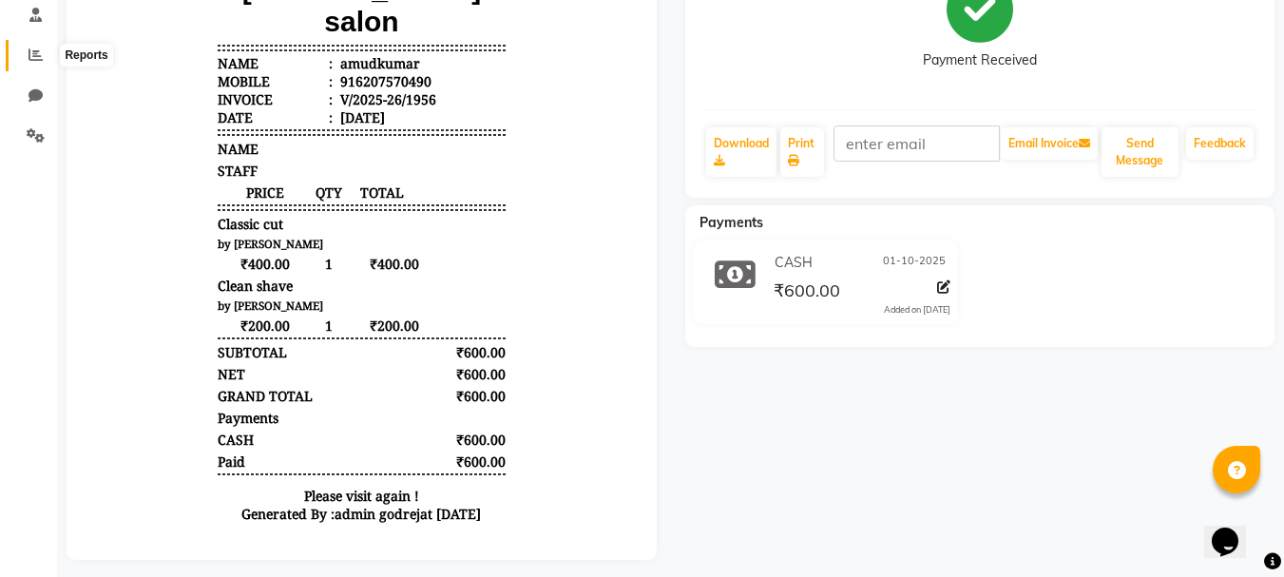
click at [44, 60] on span at bounding box center [35, 56] width 33 height 22
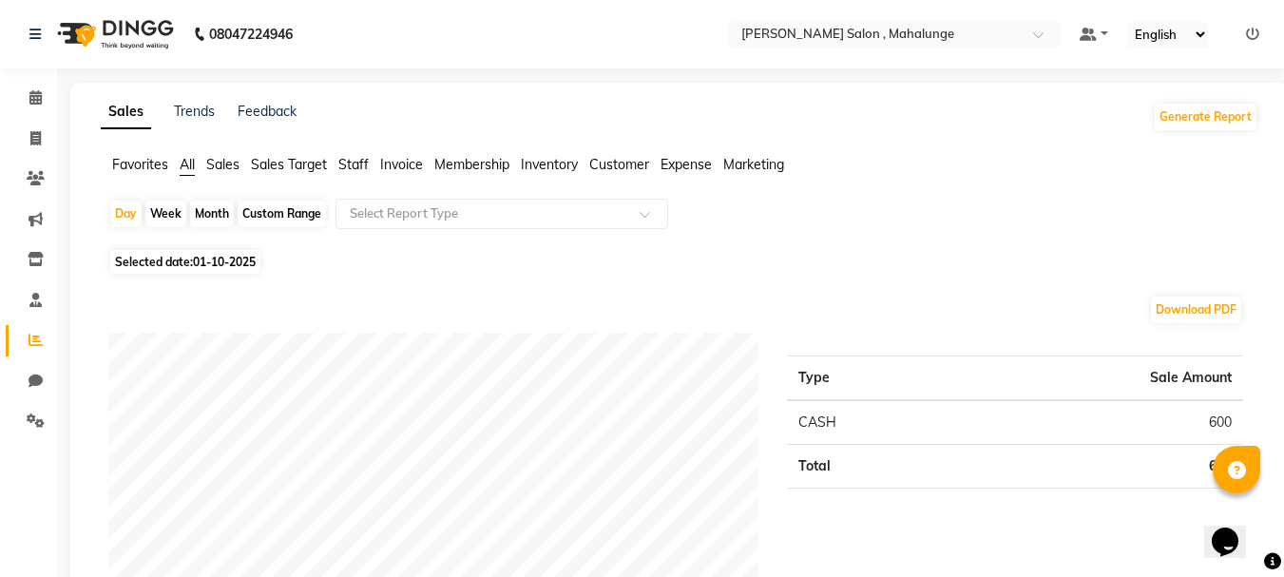
click at [200, 207] on div "Month" at bounding box center [212, 213] width 44 height 27
select select "10"
select select "2025"
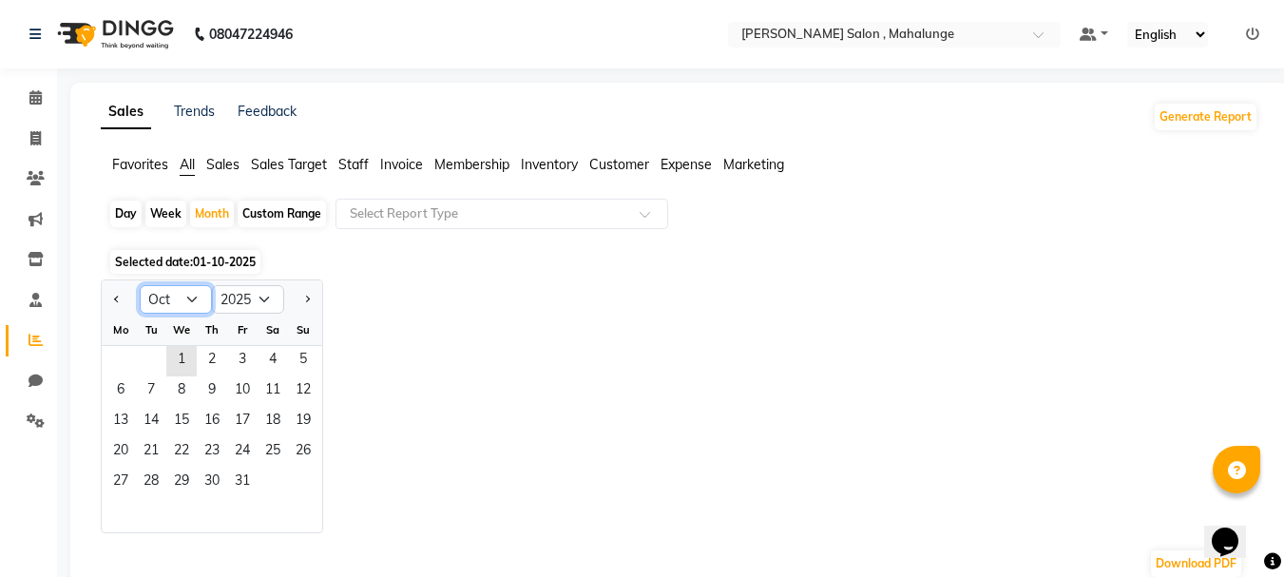
click at [178, 292] on select "Jan Feb Mar Apr May Jun [DATE] Aug Sep Oct Nov Dec" at bounding box center [176, 299] width 72 height 29
select select "9"
click at [140, 285] on select "Jan Feb Mar Apr May Jun [DATE] Aug Sep Oct Nov Dec" at bounding box center [176, 299] width 72 height 29
click at [277, 229] on div "Day Week Month Custom Range Select Report Type" at bounding box center [679, 222] width 1142 height 46
click at [295, 210] on div "Custom Range" at bounding box center [282, 213] width 88 height 27
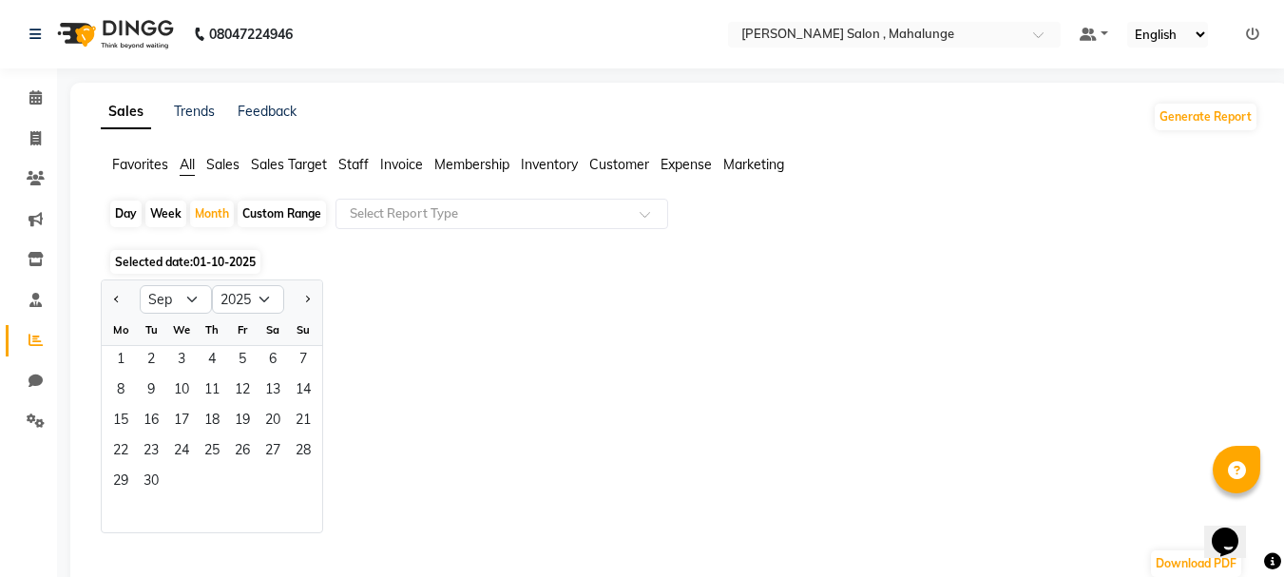
select select "10"
select select "2025"
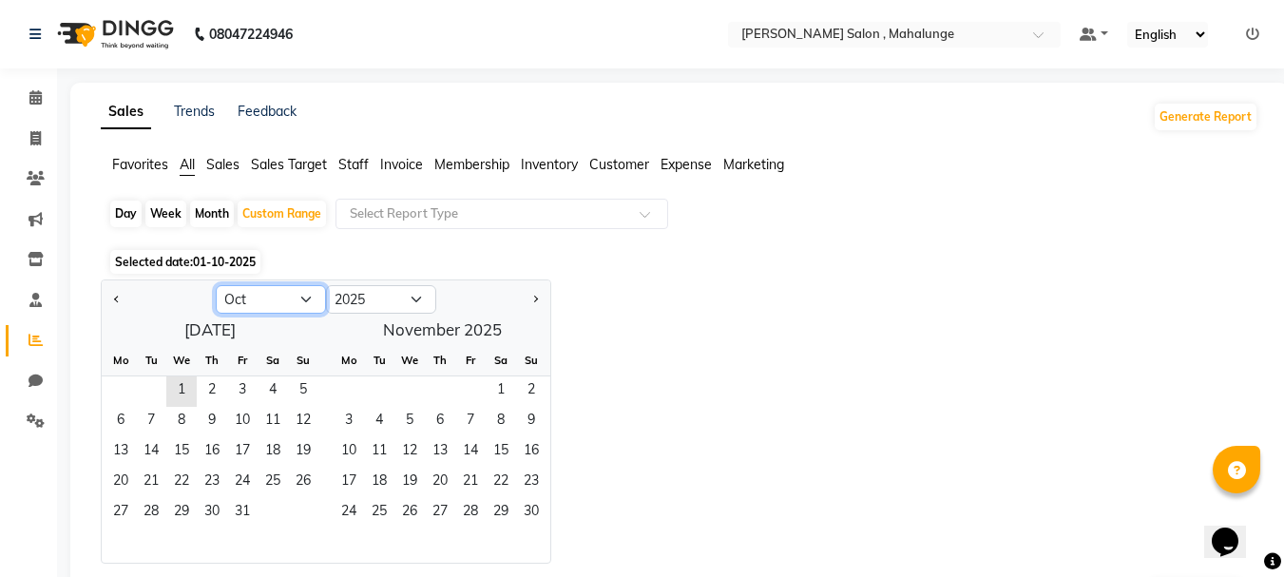
click at [254, 301] on select "Jan Feb Mar Apr May Jun [DATE] Aug Sep Oct Nov Dec" at bounding box center [271, 299] width 110 height 29
select select "8"
click at [216, 285] on select "Jan Feb Mar Apr May Jun [DATE] Aug Sep Oct Nov Dec" at bounding box center [271, 299] width 110 height 29
click at [253, 299] on select "Jan Feb Mar Apr May Jun [DATE] Aug Sep Oct Nov Dec" at bounding box center [271, 299] width 110 height 29
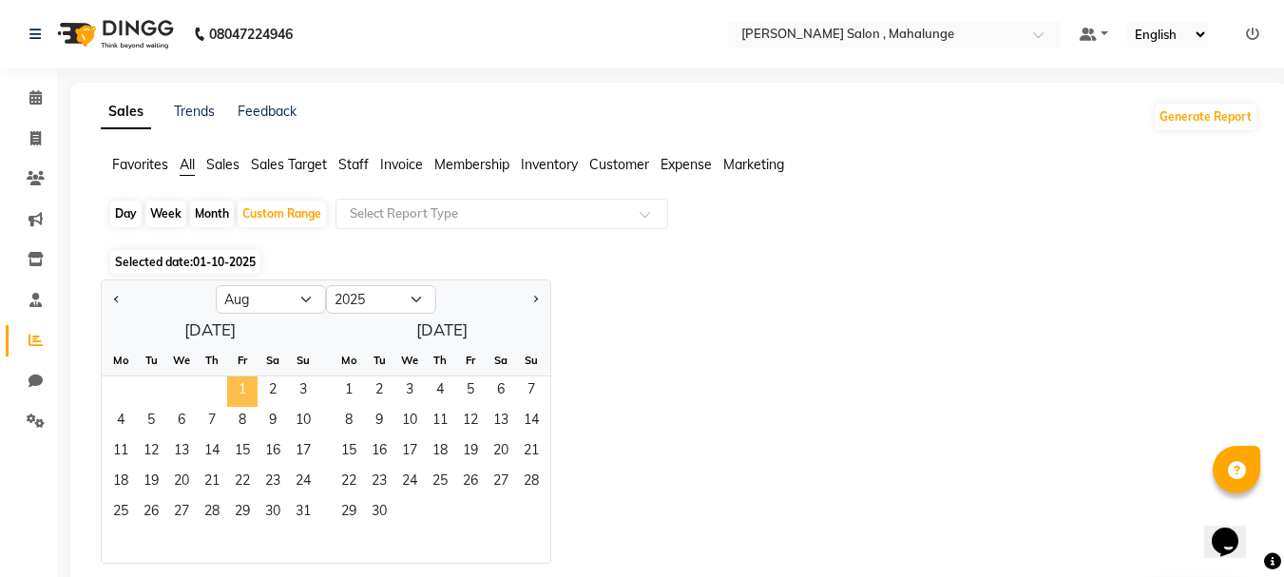
click at [230, 383] on span "1" at bounding box center [242, 391] width 30 height 30
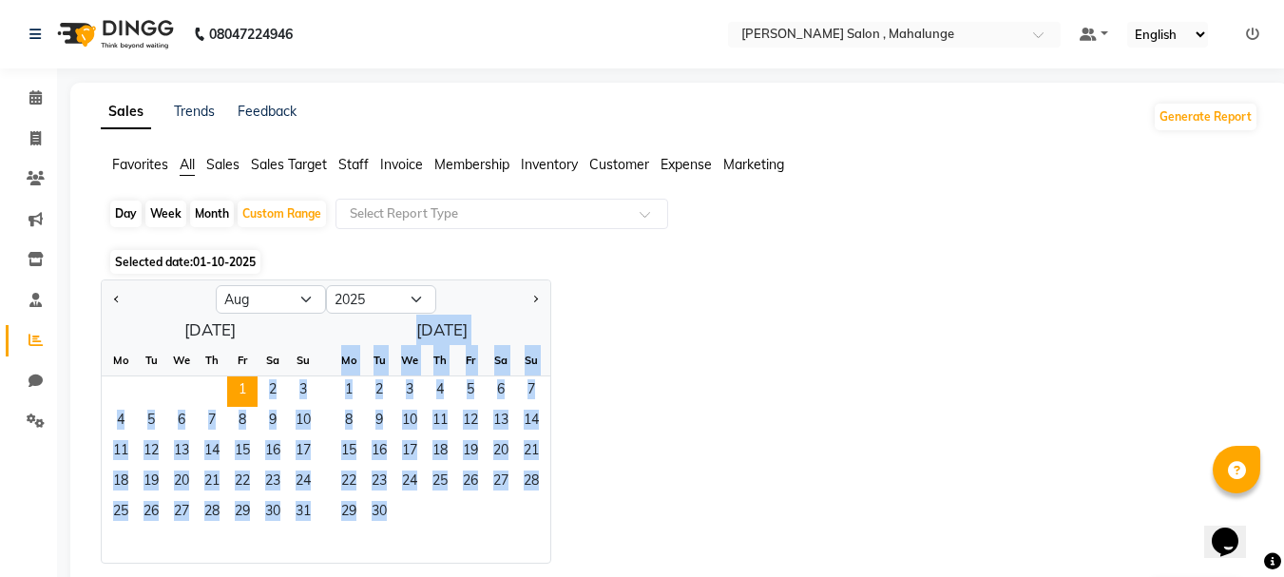
drag, startPoint x: 232, startPoint y: 381, endPoint x: 426, endPoint y: 508, distance: 231.9
click at [426, 508] on div "[DATE] Mo Tu We Th Fr Sa Su 1 2 3 4 5 6 7 8 9 10 11 12 13 14 15 16 17 18 19 20 …" at bounding box center [326, 439] width 448 height 248
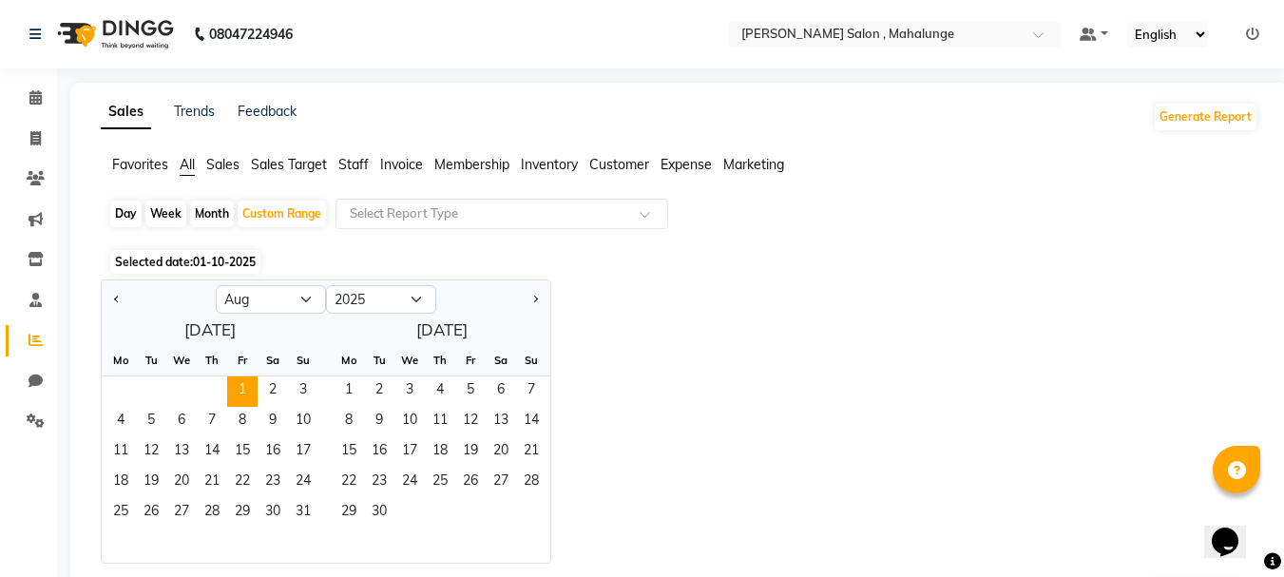
click at [672, 429] on div "Jan Feb Mar Apr May Jun [DATE] Aug Sep Oct Nov [DATE] 2016 2017 2018 2019 2020 …" at bounding box center [679, 421] width 1157 height 284
click at [245, 387] on span "1" at bounding box center [242, 391] width 30 height 30
drag, startPoint x: 282, startPoint y: 382, endPoint x: 320, endPoint y: 393, distance: 39.7
click at [320, 393] on div "[DATE] Mo Tu We Th Fr Sa Su 1 2 3 4 5 6 7 8 9 10 11 12 13 14 15 16 17 18 19 20 …" at bounding box center [326, 439] width 448 height 248
click at [576, 375] on div "Jan Feb Mar Apr May Jun [DATE] Aug Sep Oct Nov [DATE] 2016 2017 2018 2019 2020 …" at bounding box center [679, 421] width 1157 height 284
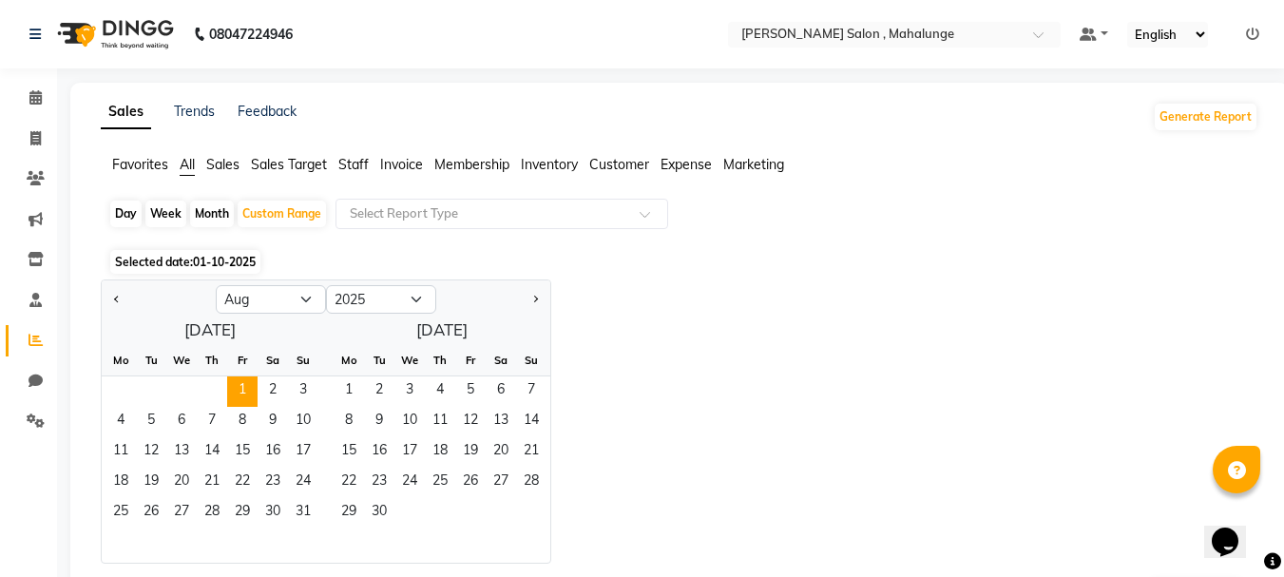
click at [224, 205] on div "Month" at bounding box center [212, 213] width 44 height 27
select select "8"
select select "2025"
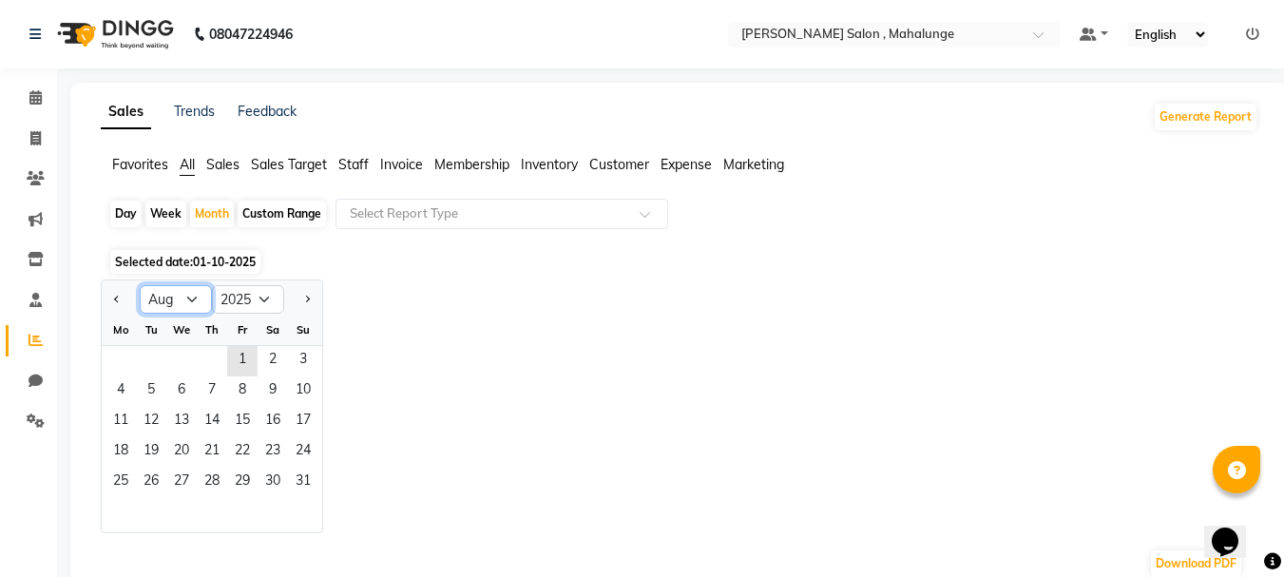
click at [195, 297] on select "Jan Feb Mar Apr May Jun [DATE] Aug Sep Oct Nov Dec" at bounding box center [176, 299] width 72 height 29
select select "4"
click at [140, 285] on select "Jan Feb Mar Apr May Jun [DATE] Aug Sep Oct Nov Dec" at bounding box center [176, 299] width 72 height 29
click at [163, 363] on span "1" at bounding box center [151, 361] width 30 height 30
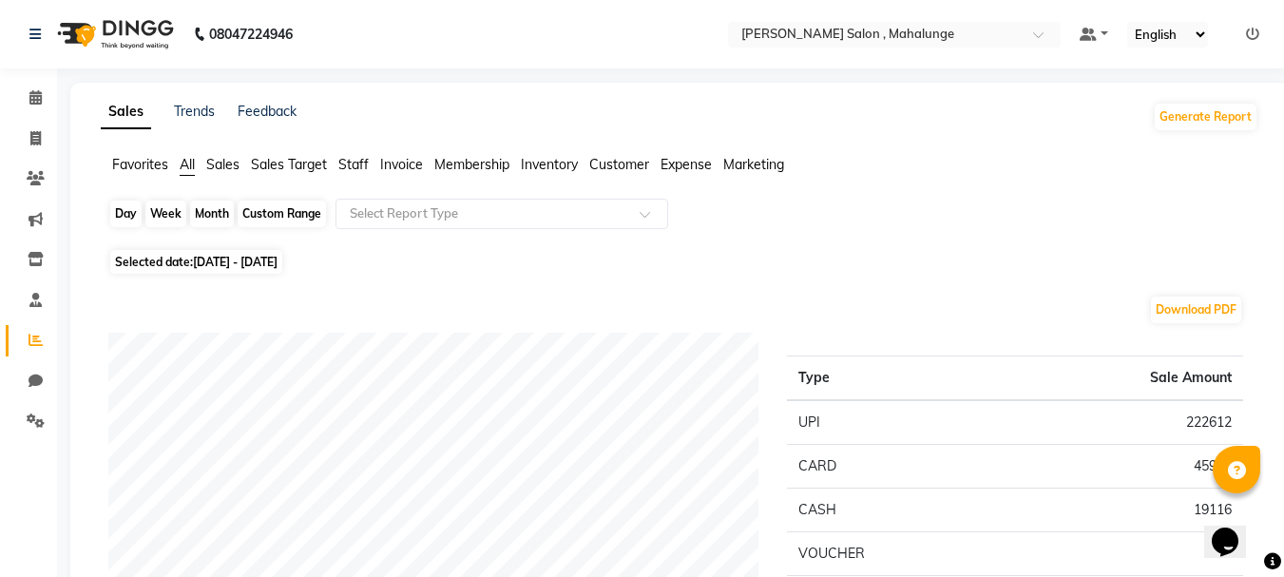
click at [211, 219] on div "Month" at bounding box center [212, 213] width 44 height 27
select select "4"
select select "2025"
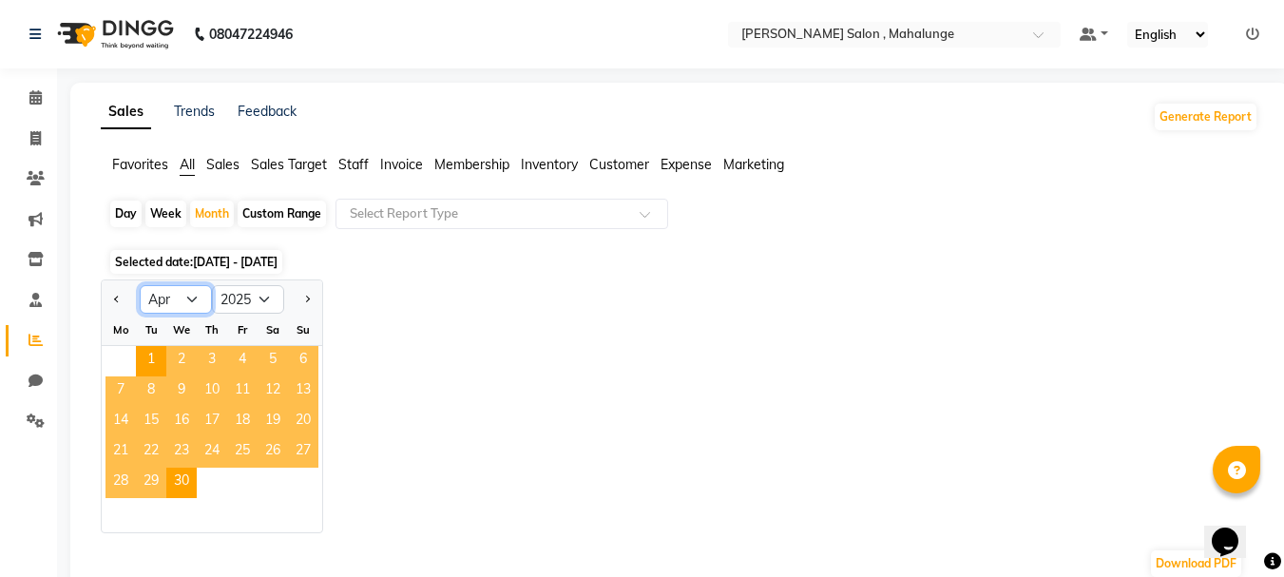
click at [154, 295] on select "Jan Feb Mar Apr May Jun [DATE] Aug Sep Oct Nov Dec" at bounding box center [176, 299] width 72 height 29
select select "5"
click at [140, 285] on select "Jan Feb Mar Apr May Jun [DATE] Aug Sep Oct Nov Dec" at bounding box center [176, 299] width 72 height 29
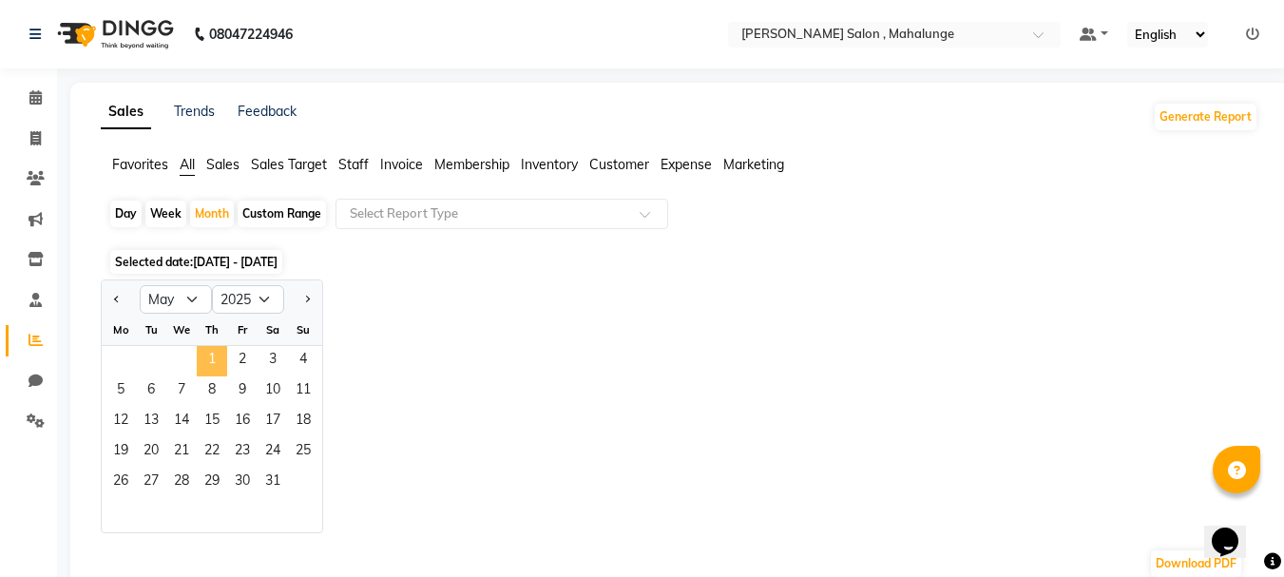
click at [214, 357] on span "1" at bounding box center [212, 361] width 30 height 30
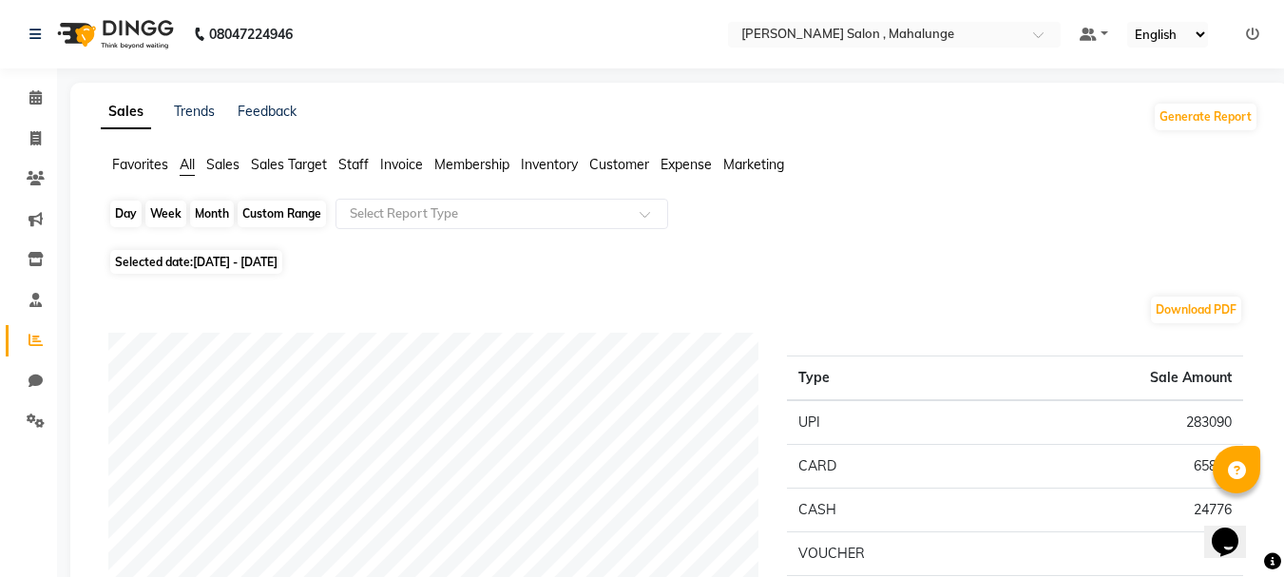
click at [219, 217] on div "Month" at bounding box center [212, 213] width 44 height 27
select select "5"
select select "2025"
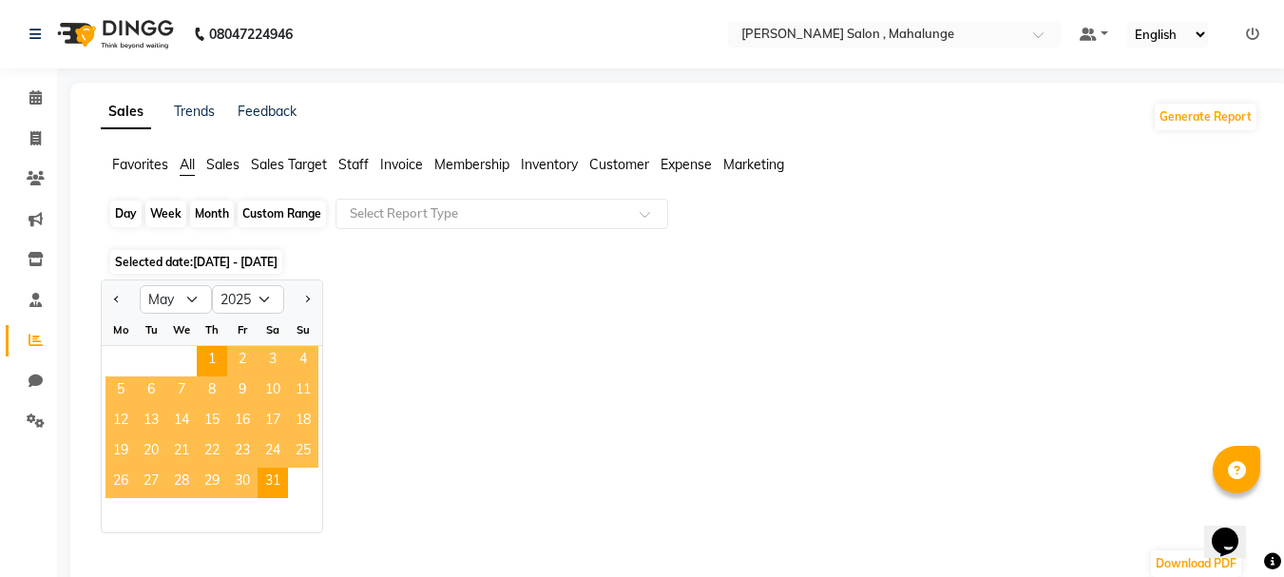
click at [215, 217] on div "Month" at bounding box center [212, 213] width 44 height 27
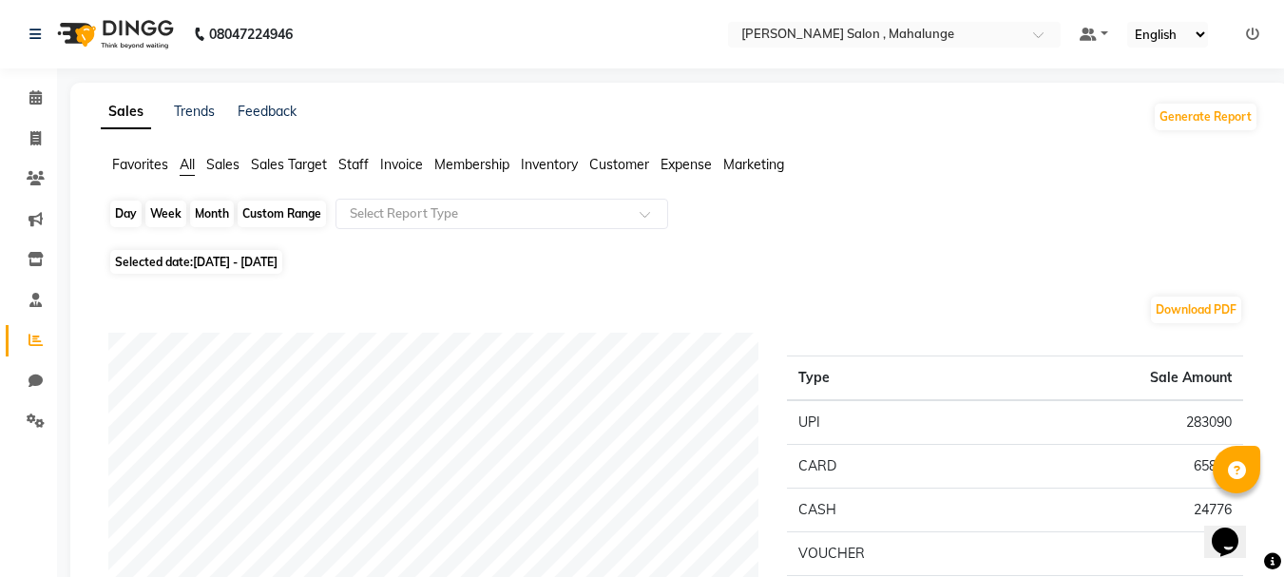
click at [218, 200] on div "Month" at bounding box center [212, 213] width 44 height 27
select select "5"
select select "2025"
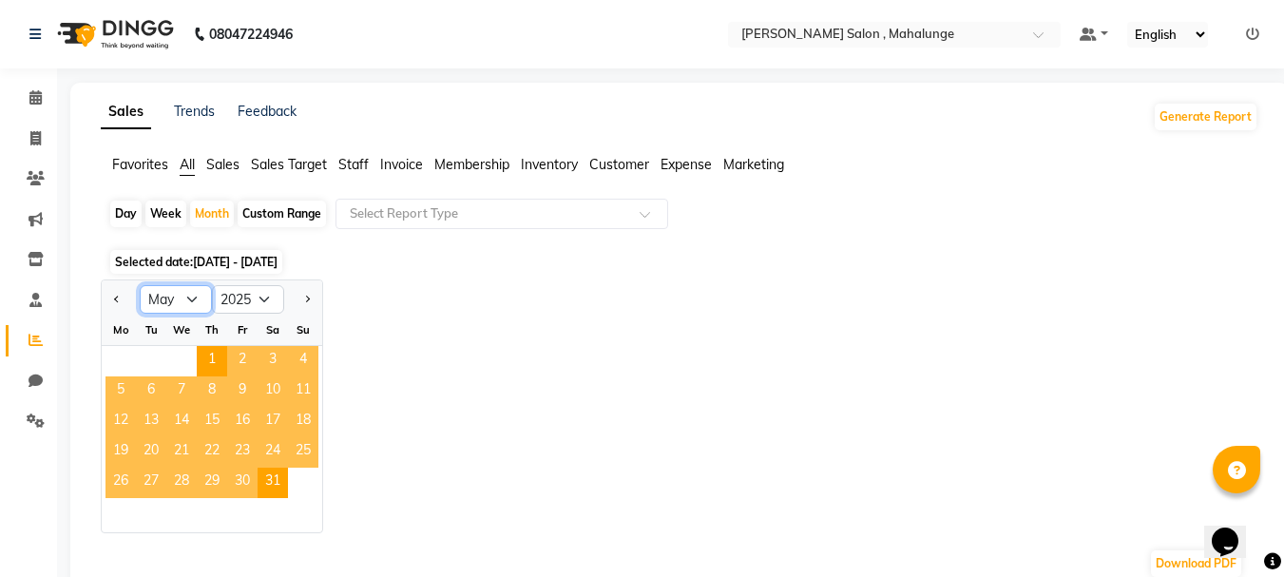
click at [174, 300] on select "Jan Feb Mar Apr May Jun [DATE] Aug Sep Oct Nov Dec" at bounding box center [176, 299] width 72 height 29
select select "6"
click at [140, 285] on select "Jan Feb Mar Apr May Jun [DATE] Aug Sep Oct Nov Dec" at bounding box center [176, 299] width 72 height 29
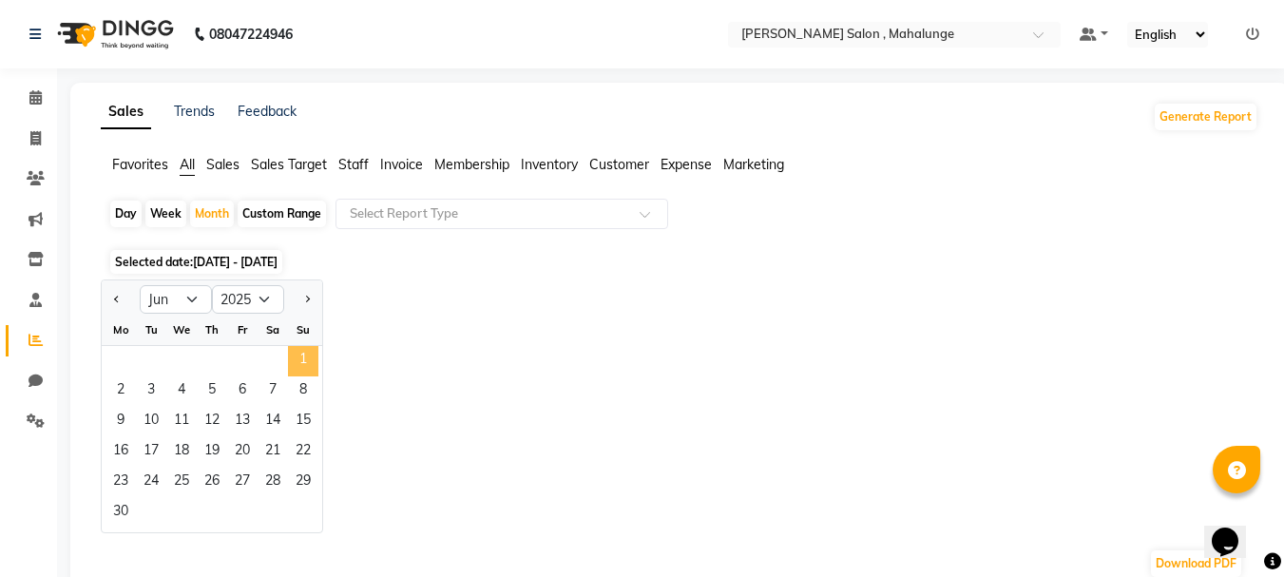
click at [306, 348] on span "1" at bounding box center [303, 361] width 30 height 30
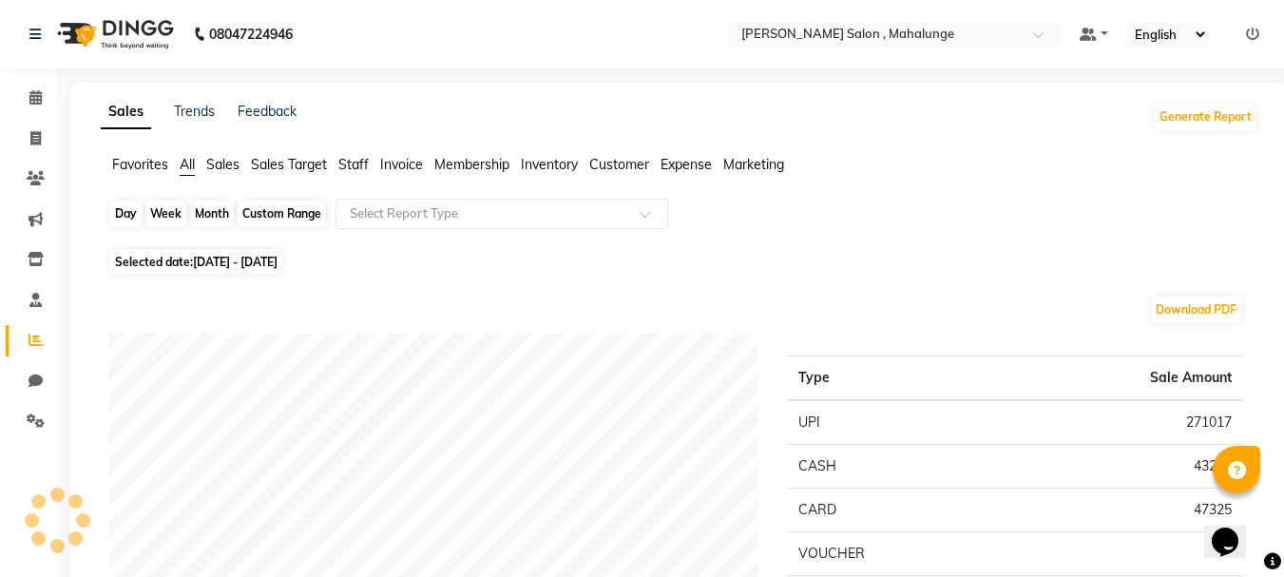
click at [202, 207] on div "Month" at bounding box center [212, 213] width 44 height 27
select select "6"
select select "2025"
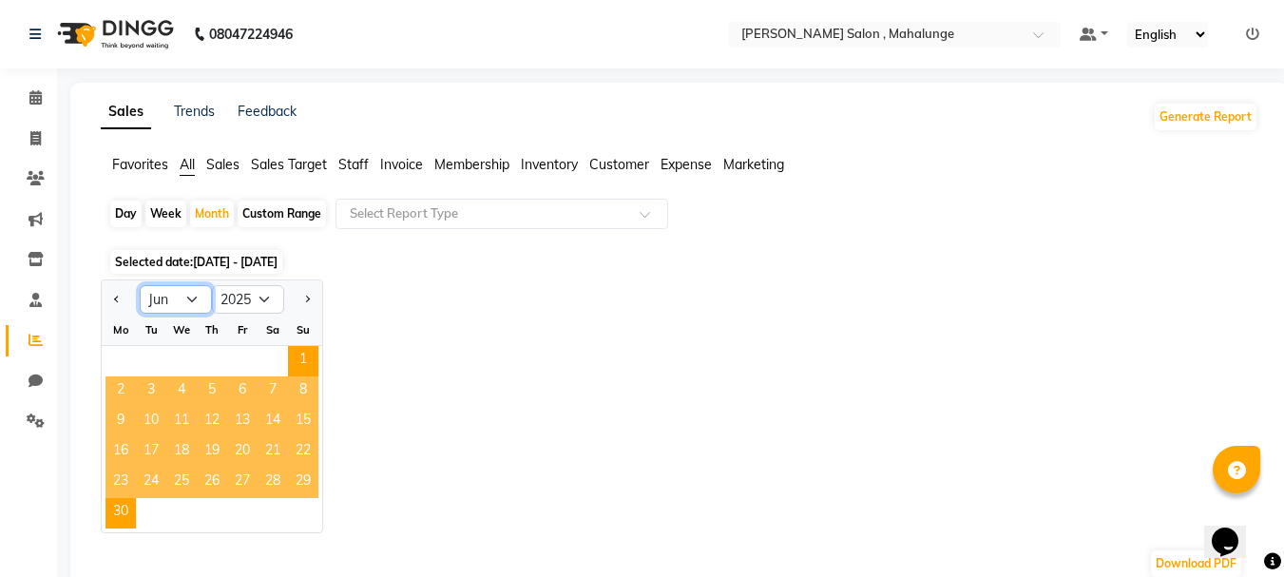
click at [166, 294] on select "Jan Feb Mar Apr May Jun [DATE] Aug Sep Oct Nov Dec" at bounding box center [176, 299] width 72 height 29
click at [302, 361] on span "1" at bounding box center [303, 361] width 30 height 30
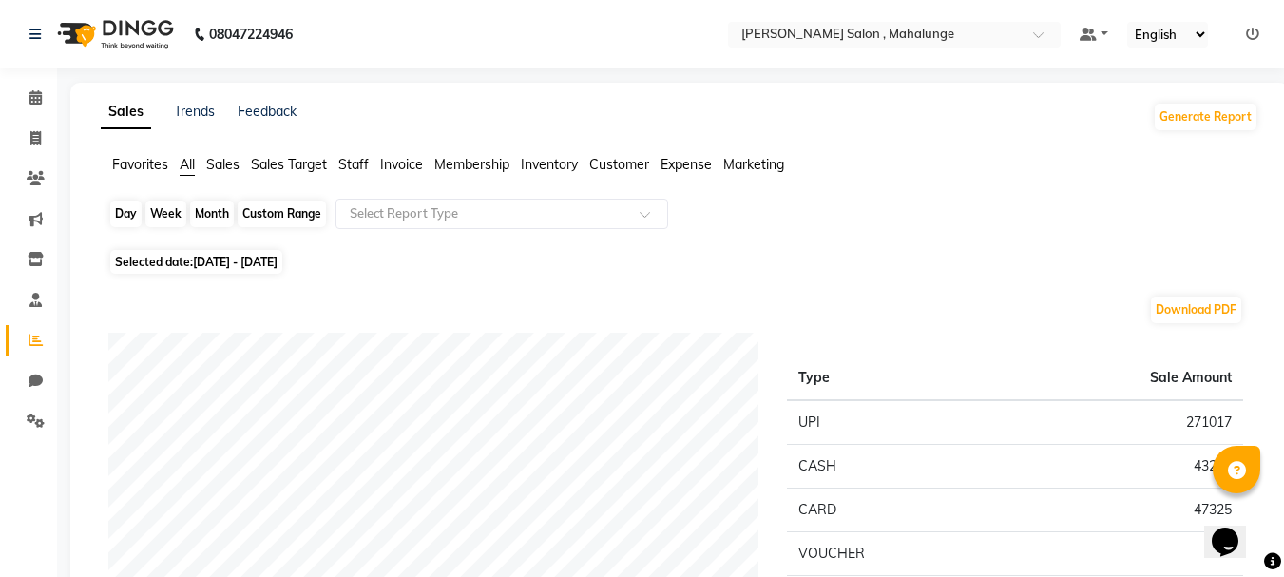
click at [219, 215] on div "Month" at bounding box center [212, 213] width 44 height 27
select select "6"
select select "2025"
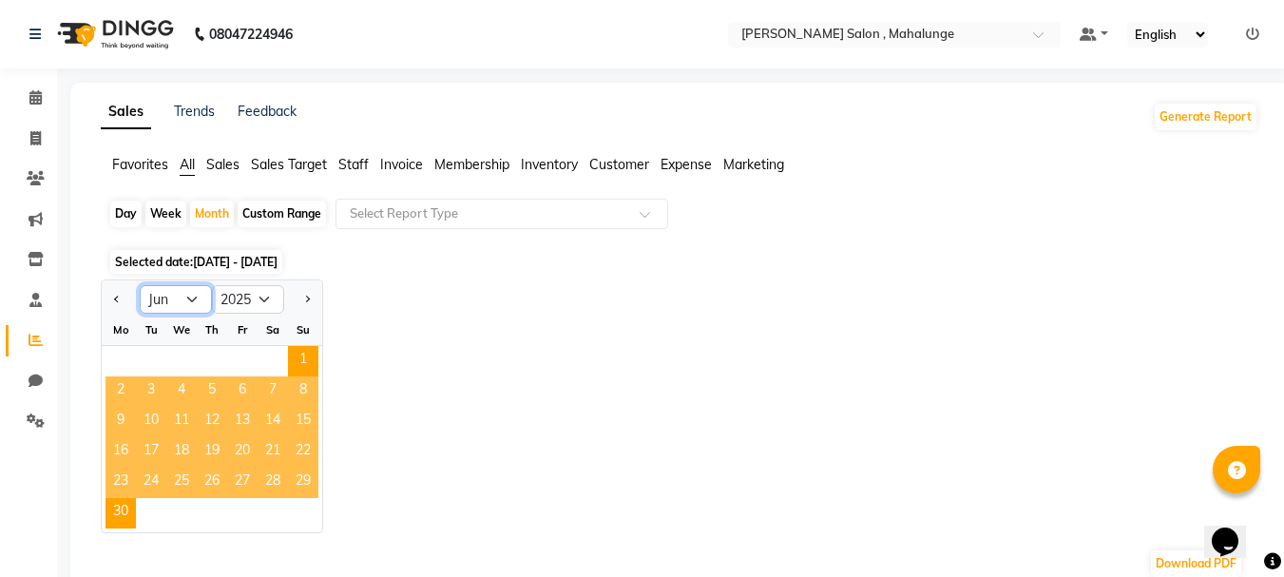
click at [166, 289] on select "Jan Feb Mar Apr May Jun [DATE] Aug Sep Oct Nov Dec" at bounding box center [176, 299] width 72 height 29
select select "7"
click at [140, 285] on select "Jan Feb Mar Apr May Jun [DATE] Aug Sep Oct Nov Dec" at bounding box center [176, 299] width 72 height 29
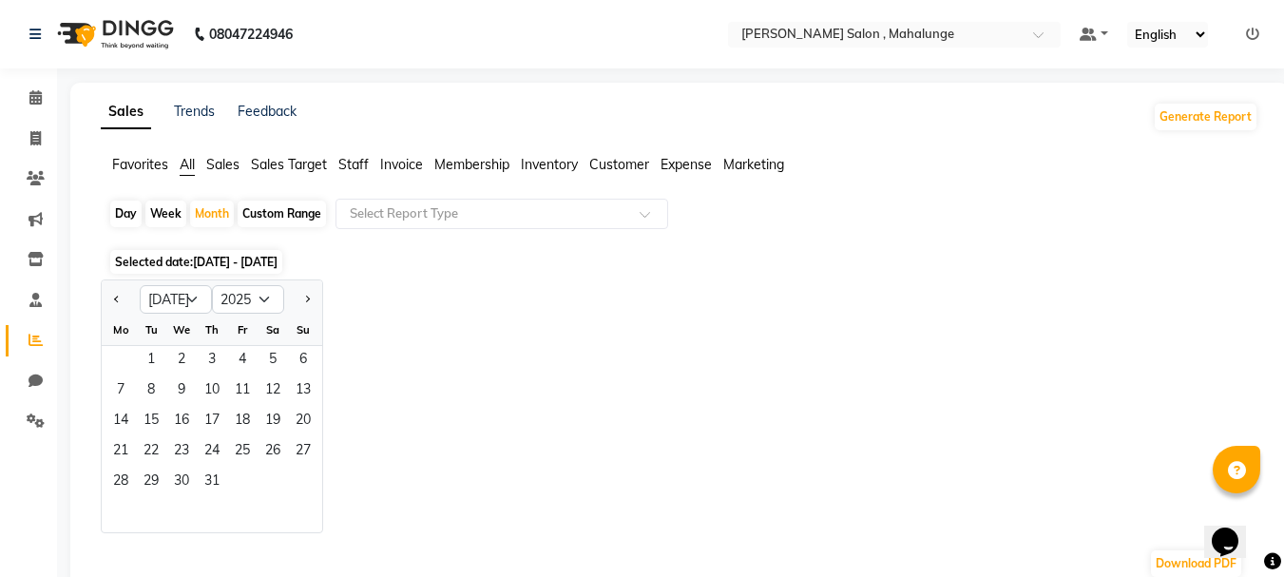
click at [135, 353] on div "1 2 3 4 5 6" at bounding box center [212, 361] width 220 height 30
click at [143, 350] on span "1" at bounding box center [151, 361] width 30 height 30
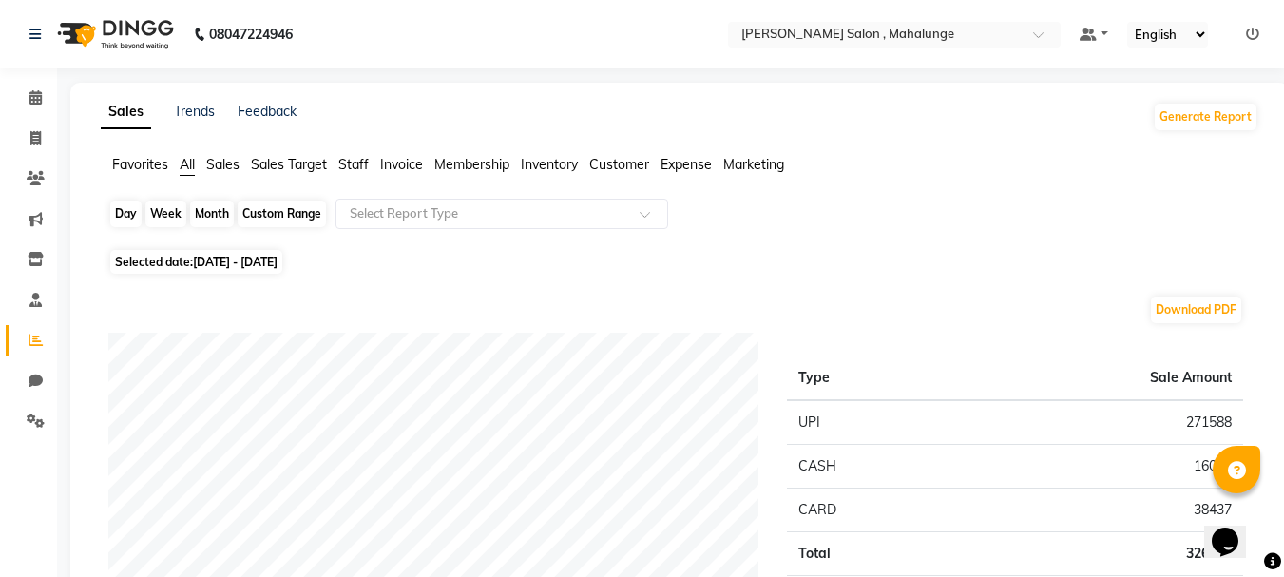
click at [212, 219] on div "Month" at bounding box center [212, 213] width 44 height 27
select select "7"
select select "2025"
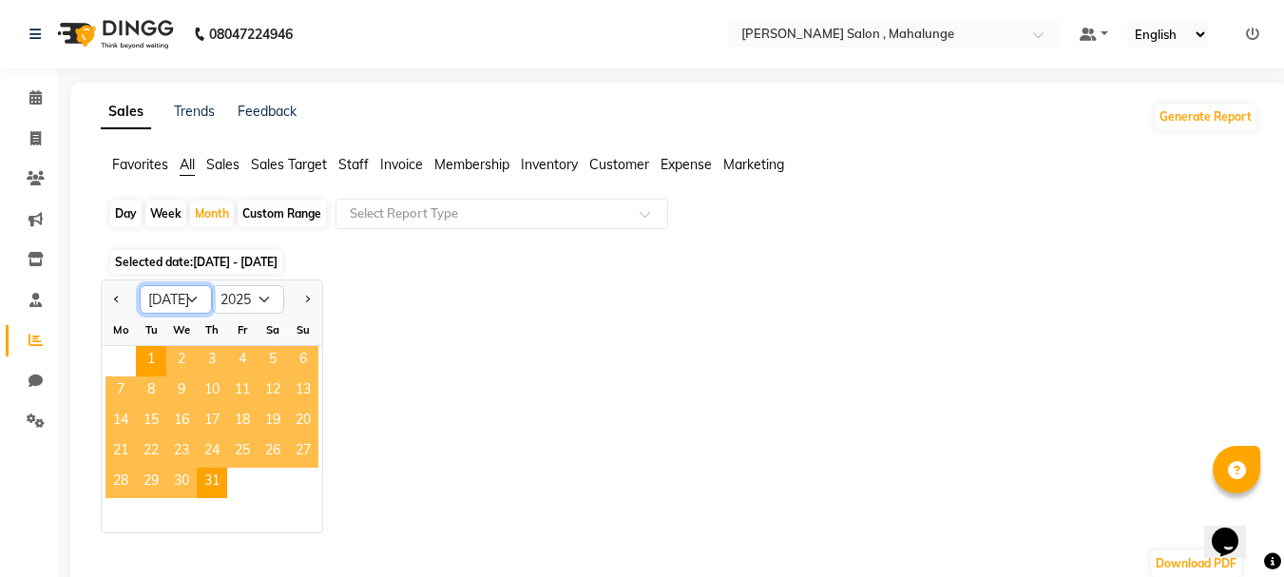
click at [185, 293] on select "Jan Feb Mar Apr May Jun [DATE] Aug Sep Oct Nov Dec" at bounding box center [176, 299] width 72 height 29
click at [140, 285] on select "Jan Feb Mar Apr May Jun [DATE] Aug Sep Oct Nov Dec" at bounding box center [176, 299] width 72 height 29
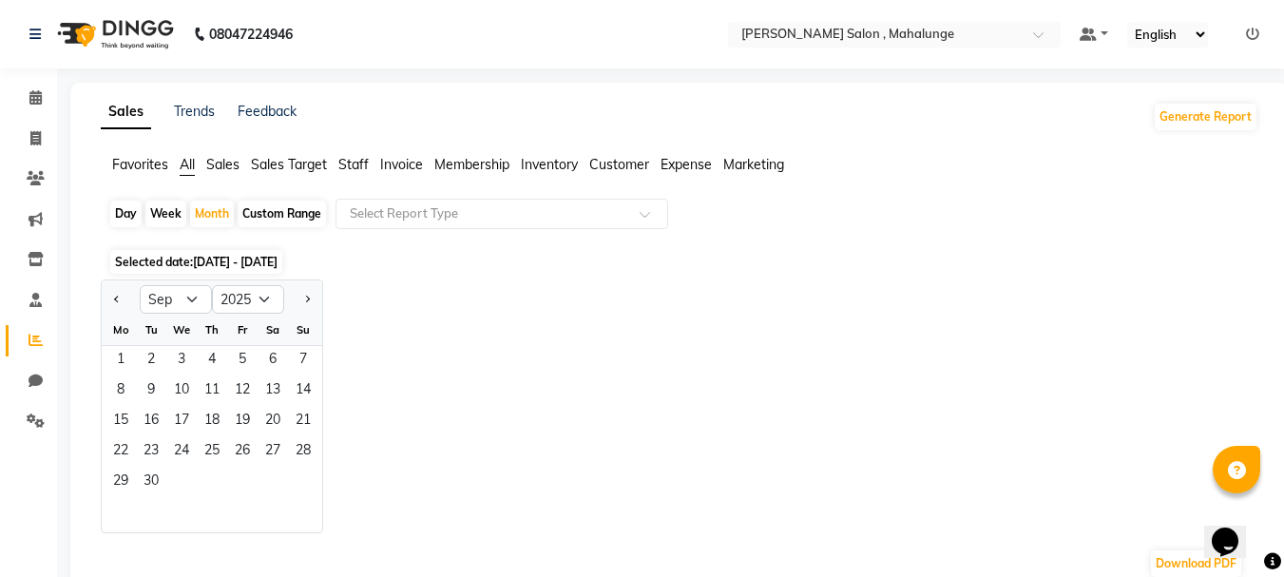
click at [190, 314] on ngb-datepicker "Jan Feb Mar Apr May Jun [DATE] Aug Sep Oct Nov [DATE] 2016 2017 2018 2019 2020 …" at bounding box center [212, 406] width 222 height 254
click at [172, 297] on select "Jan Feb Mar Apr May Jun [DATE] Aug Sep Oct Nov Dec" at bounding box center [176, 299] width 72 height 29
select select "8"
click at [140, 285] on select "Jan Feb Mar Apr May Jun [DATE] Aug Sep Oct Nov Dec" at bounding box center [176, 299] width 72 height 29
click at [251, 357] on span "1" at bounding box center [242, 361] width 30 height 30
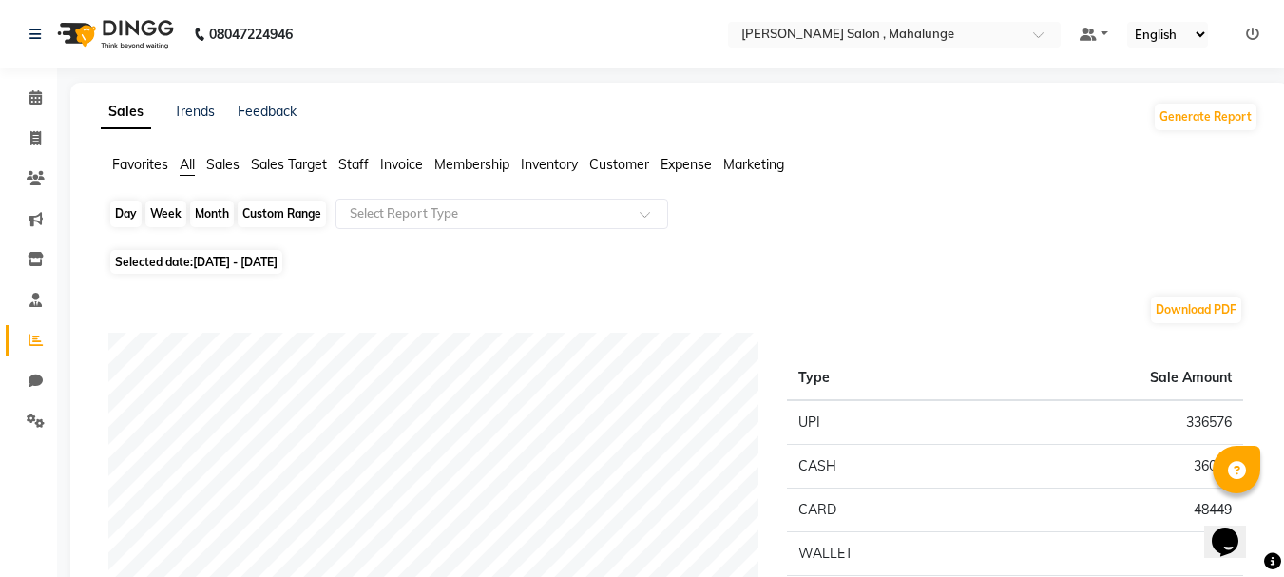
click at [215, 216] on div "Month" at bounding box center [212, 213] width 44 height 27
select select "8"
select select "2025"
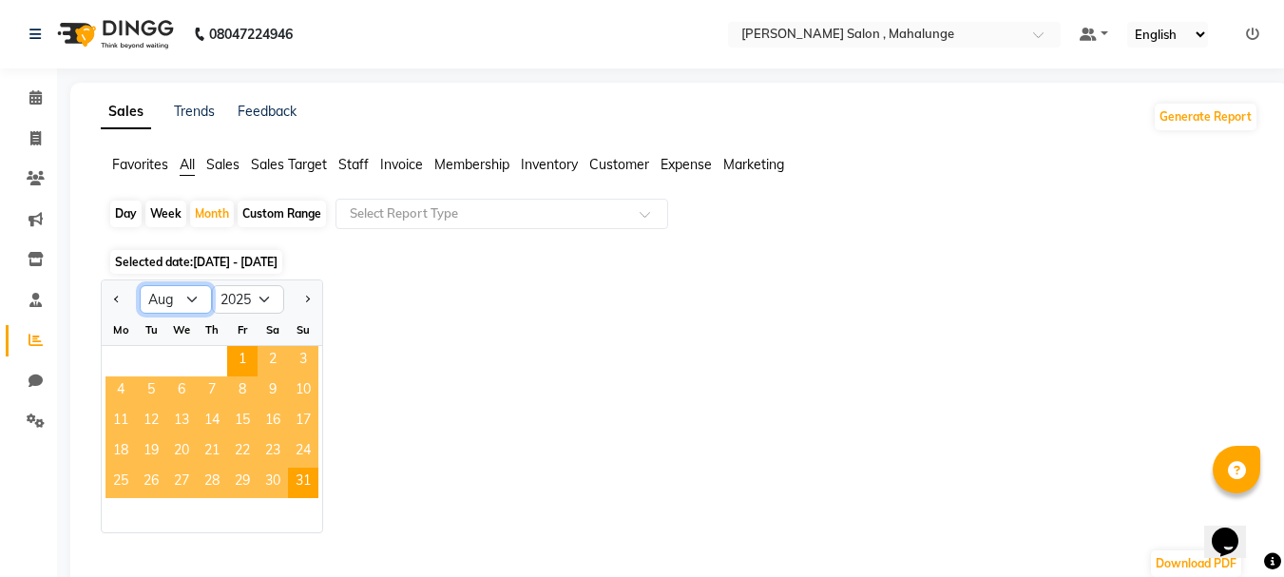
click at [189, 293] on select "Jan Feb Mar Apr May Jun [DATE] Aug Sep Oct Nov Dec" at bounding box center [176, 299] width 72 height 29
select select "9"
click at [140, 285] on select "Jan Feb Mar Apr May Jun [DATE] Aug Sep Oct Nov Dec" at bounding box center [176, 299] width 72 height 29
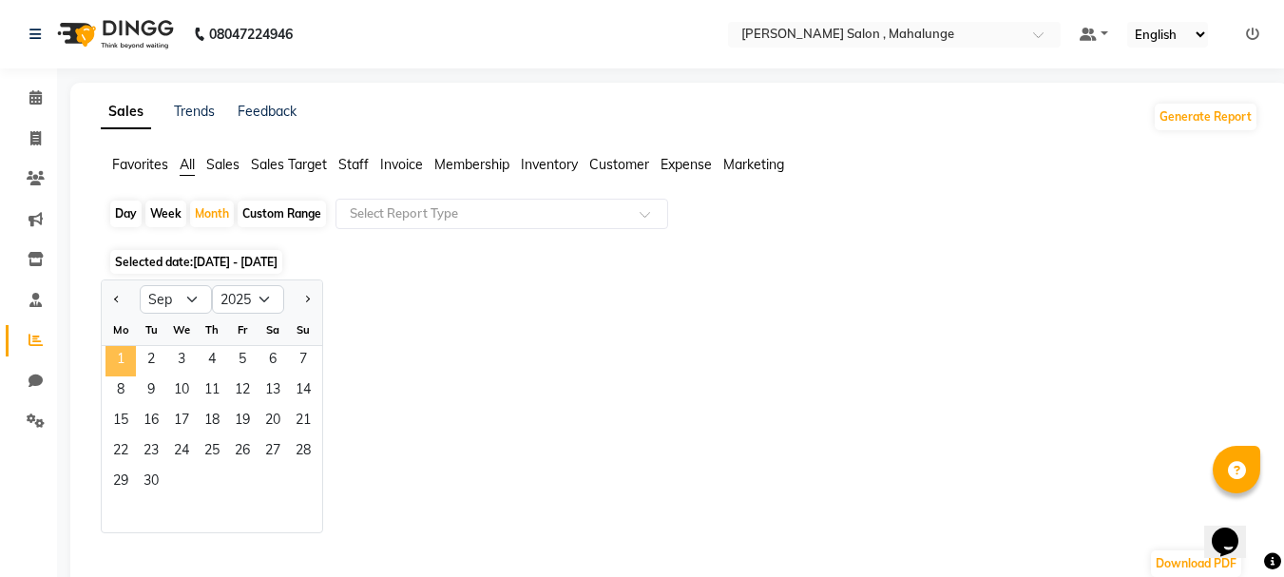
click at [131, 361] on span "1" at bounding box center [120, 361] width 30 height 30
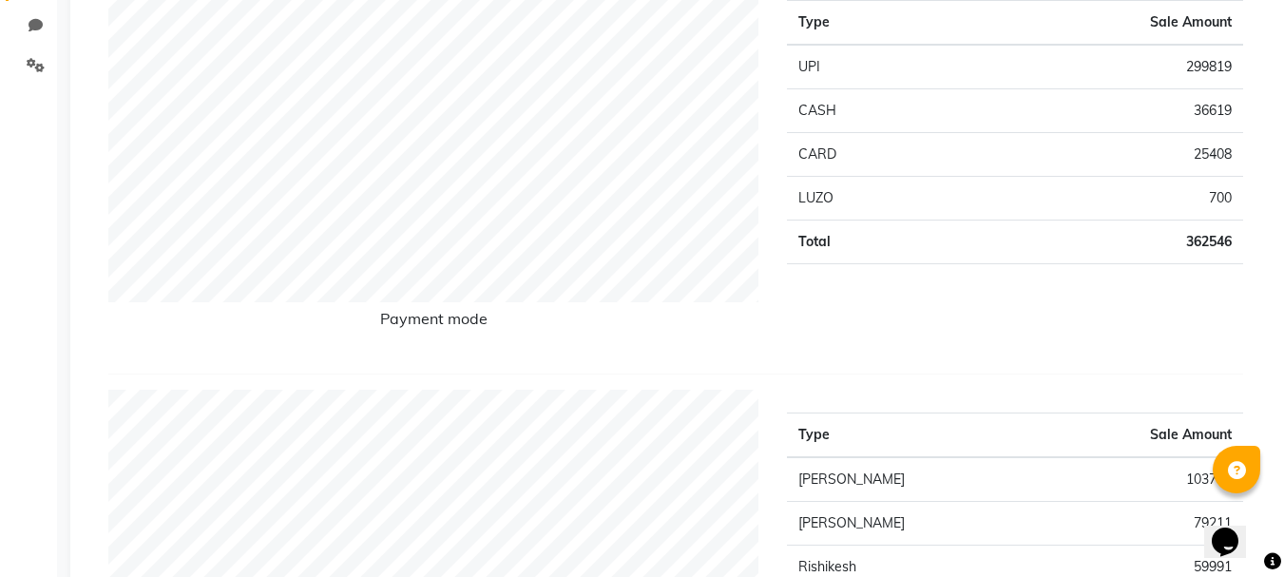
scroll to position [570, 0]
